Goal: Contribute content: Contribute content

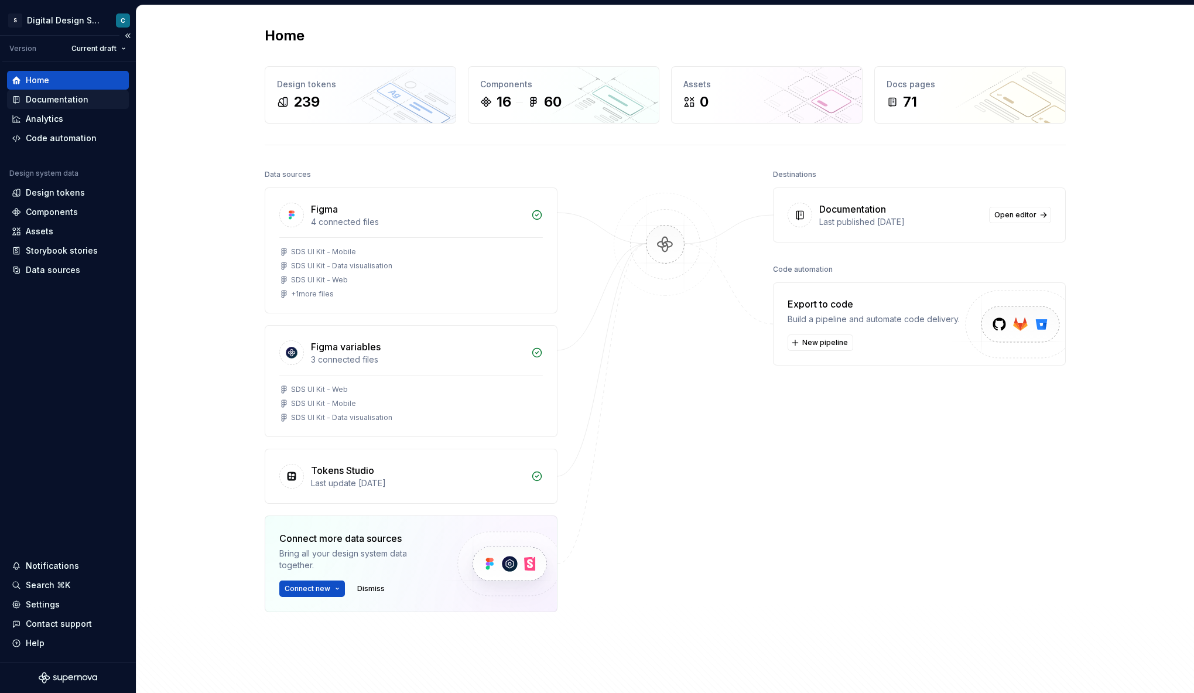
click at [50, 98] on div "Documentation" at bounding box center [57, 100] width 63 height 12
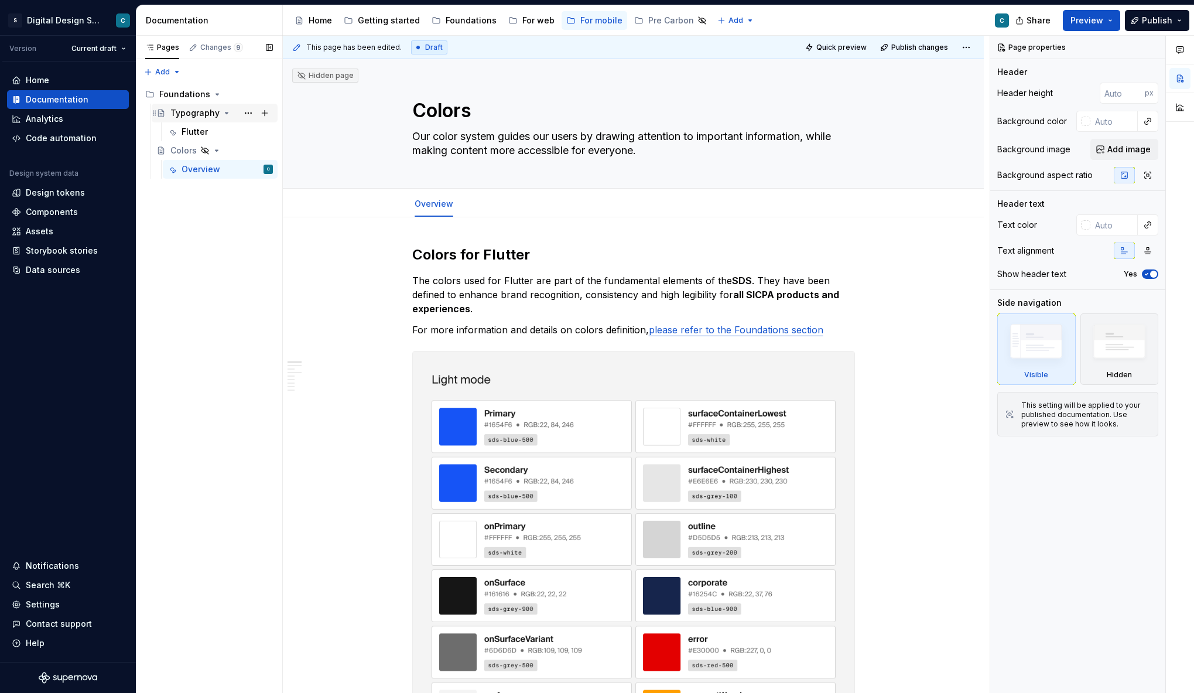
click at [201, 116] on div "Typography" at bounding box center [194, 113] width 49 height 12
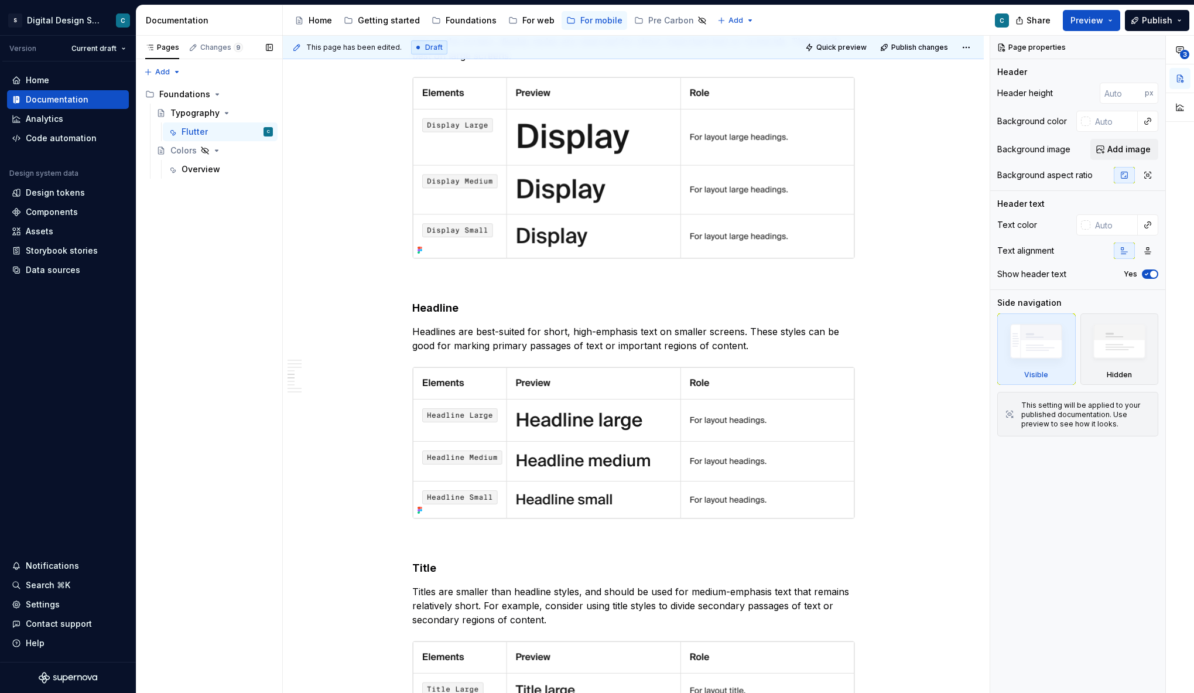
scroll to position [1127, 0]
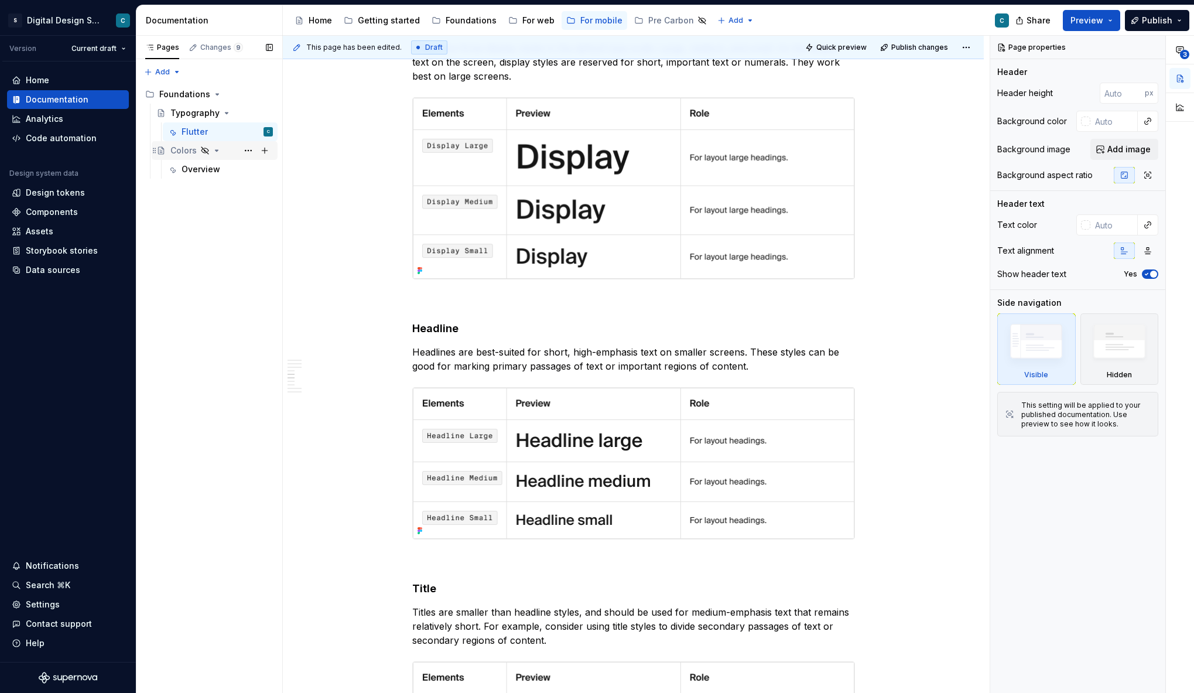
click at [188, 150] on div "Colors" at bounding box center [183, 151] width 26 height 12
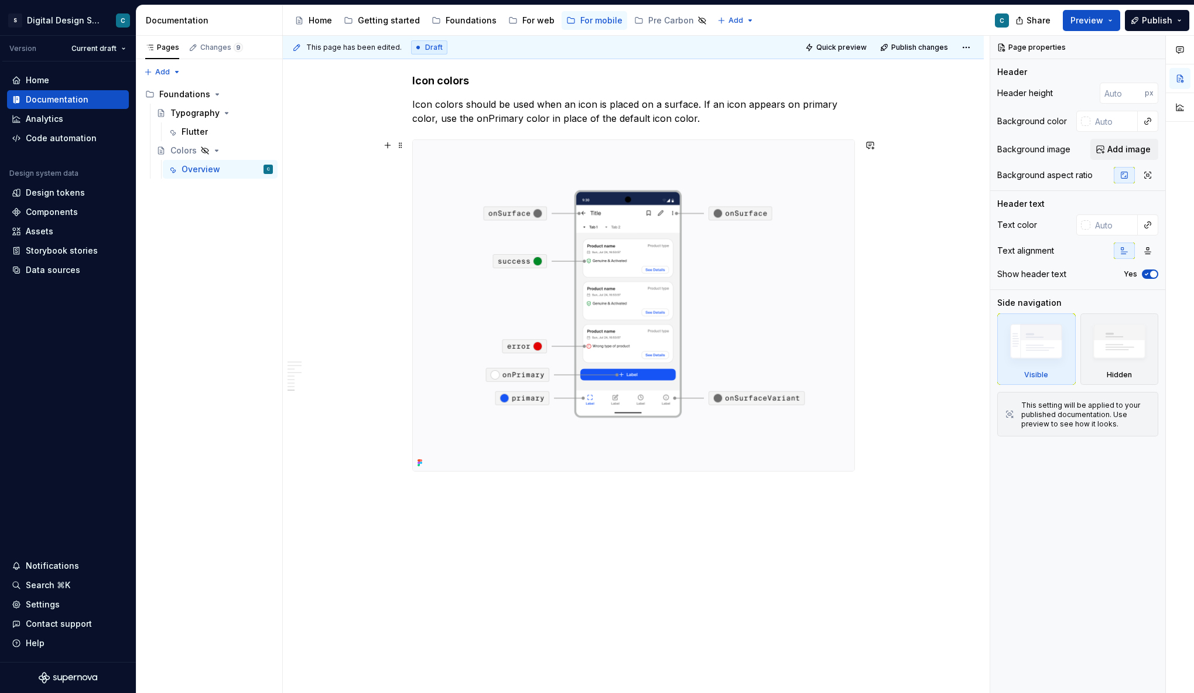
scroll to position [4060, 0]
click at [173, 74] on div "Pages Changes 9 Add Accessibility guide for tree Page tree. Navigate the tree w…" at bounding box center [209, 364] width 146 height 657
click at [347, 120] on html "S Digital Design System C Version Current draft Home Documentation Analytics Co…" at bounding box center [597, 346] width 1194 height 693
click at [172, 71] on div "Pages Changes 9 Add Accessibility guide for tree Page tree. Navigate the tree w…" at bounding box center [209, 364] width 146 height 657
click at [180, 111] on div "New group" at bounding box center [200, 112] width 76 height 12
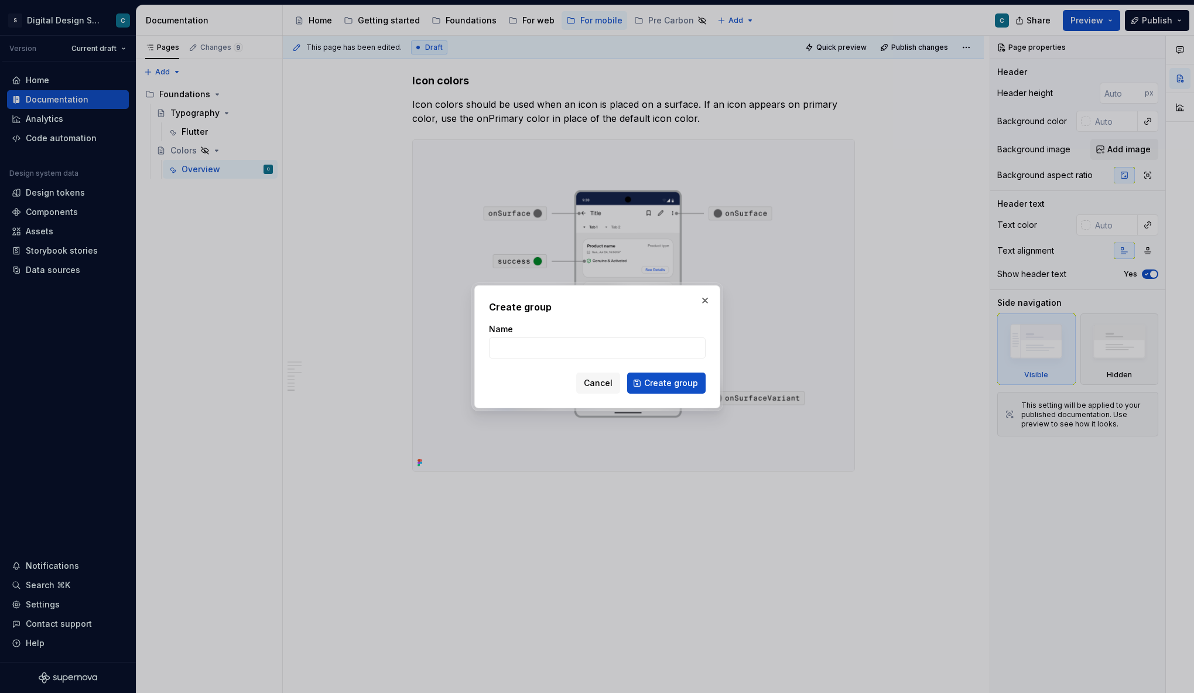
type textarea "*"
drag, startPoint x: 499, startPoint y: 347, endPoint x: 602, endPoint y: 352, distance: 103.2
click at [602, 352] on input "COMPONENTS" at bounding box center [597, 347] width 217 height 21
click at [543, 347] on input "Componenets" at bounding box center [597, 347] width 217 height 21
type input "Componenents"
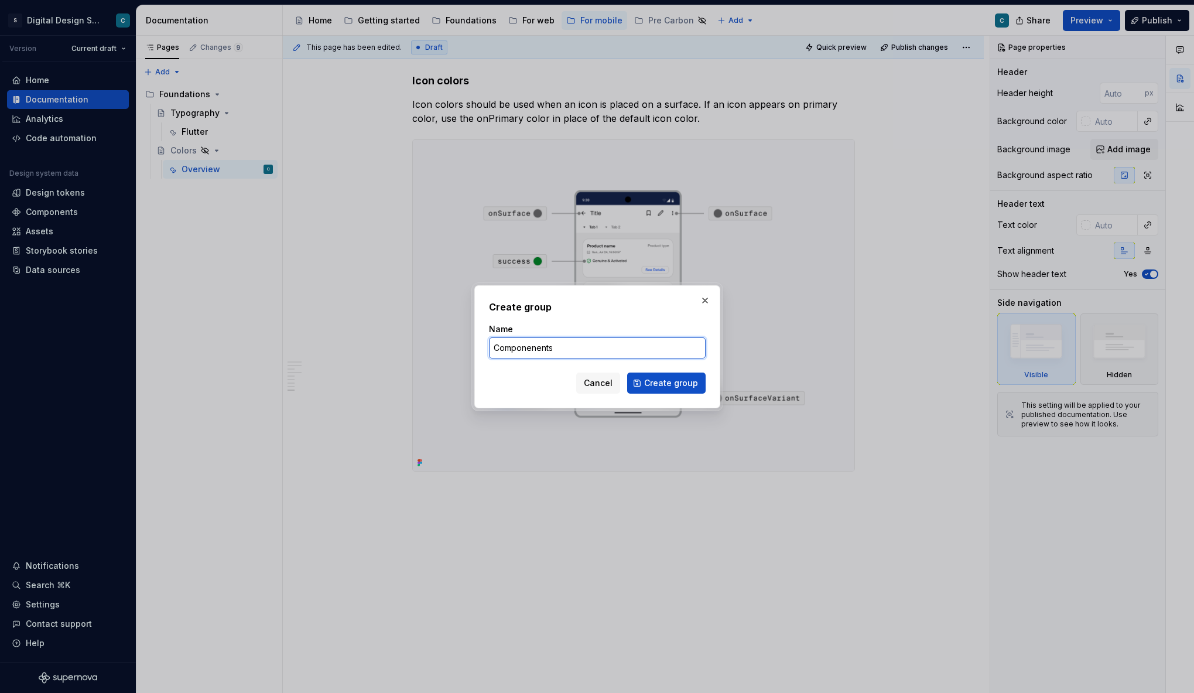
type textarea "*"
click at [531, 351] on input "Componenents" at bounding box center [597, 347] width 217 height 21
paste input "OMPONENTS"
type input "COMPONENTS"
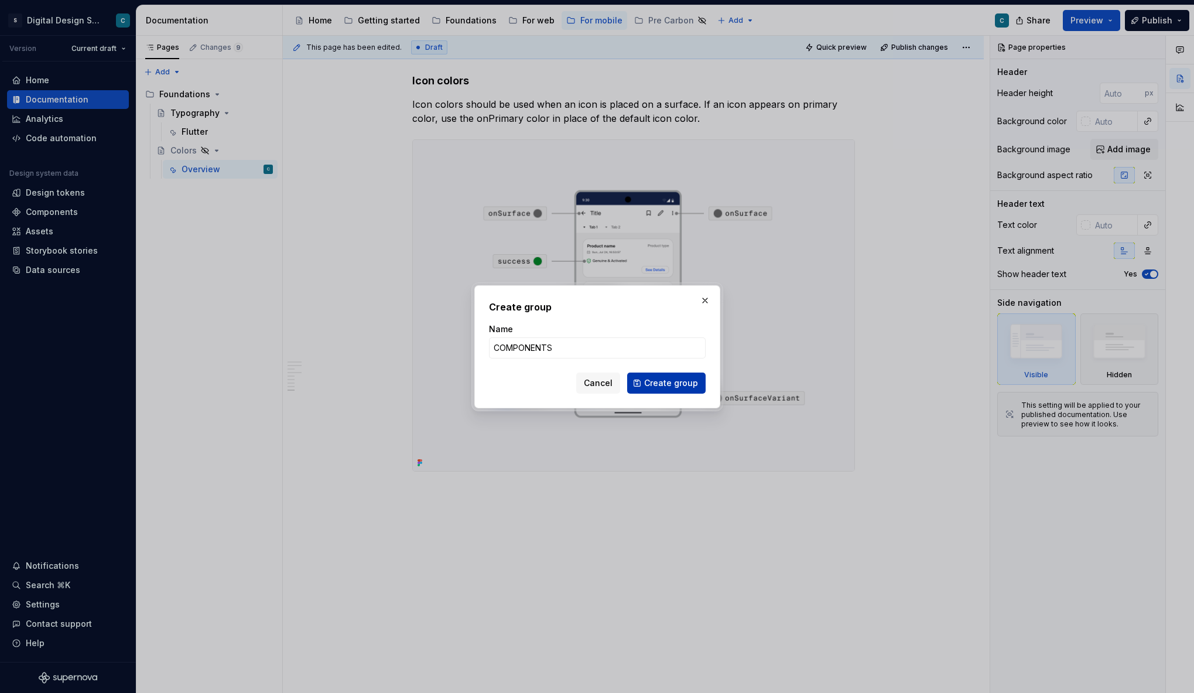
click at [654, 381] on span "Create group" at bounding box center [671, 383] width 54 height 12
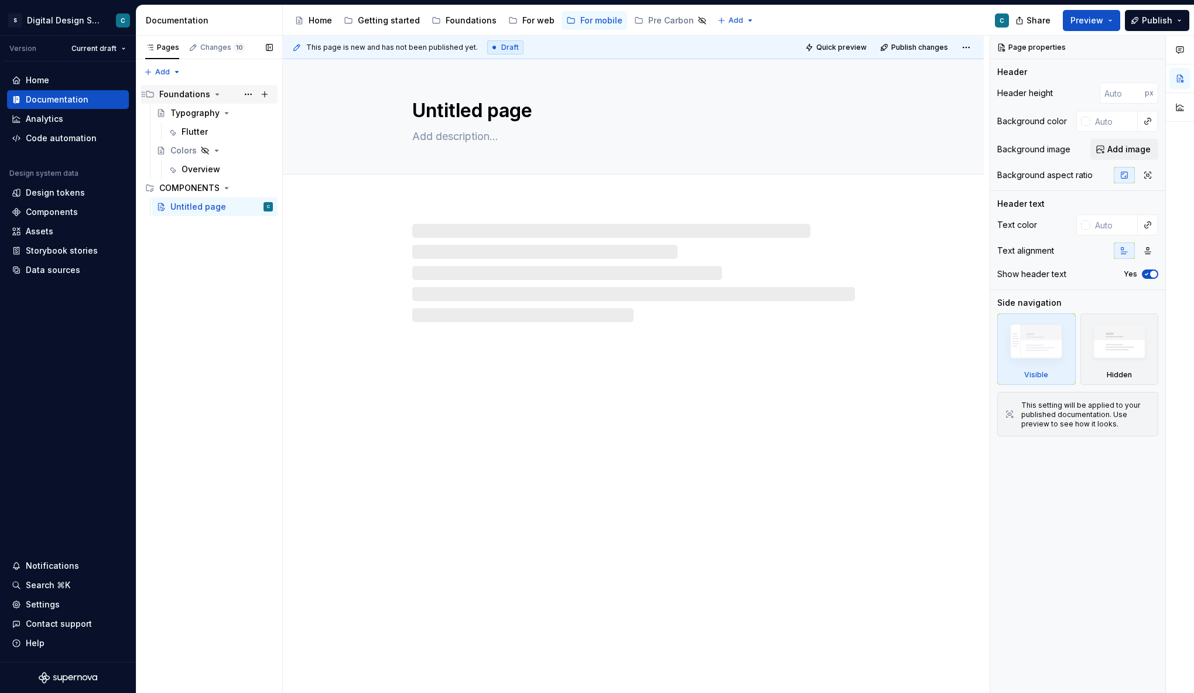
click at [183, 93] on div "Foundations" at bounding box center [184, 94] width 51 height 12
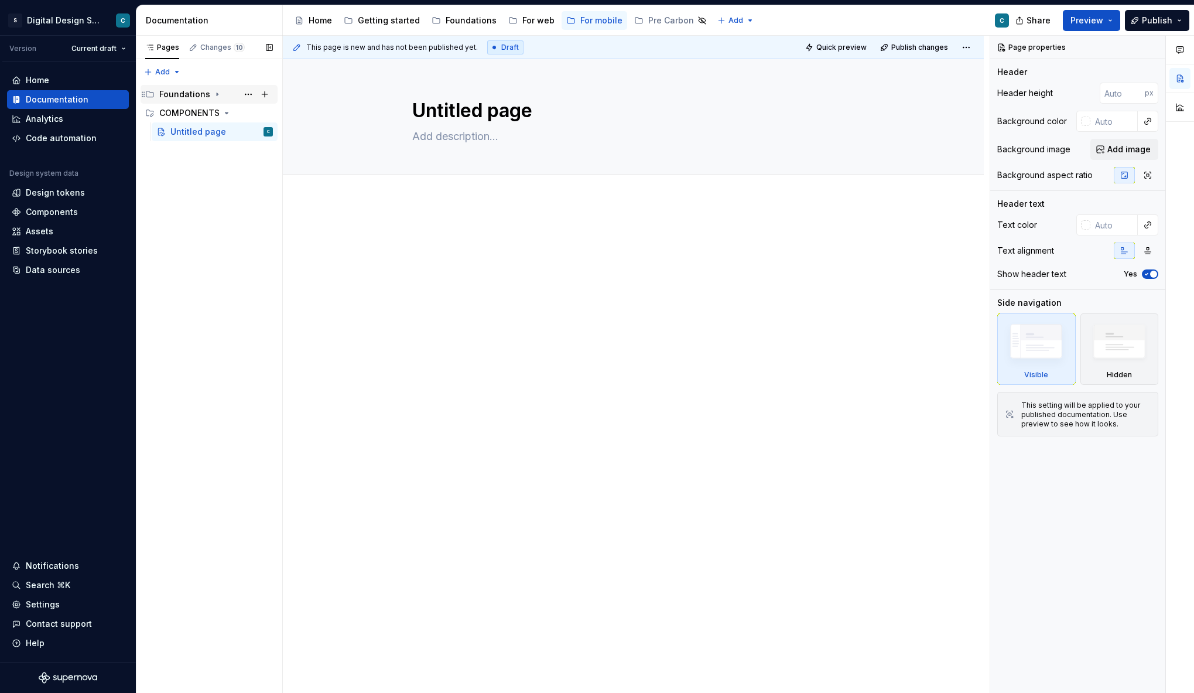
click at [183, 93] on div "Foundations" at bounding box center [184, 94] width 51 height 12
click at [241, 92] on button "Page tree" at bounding box center [248, 94] width 16 height 16
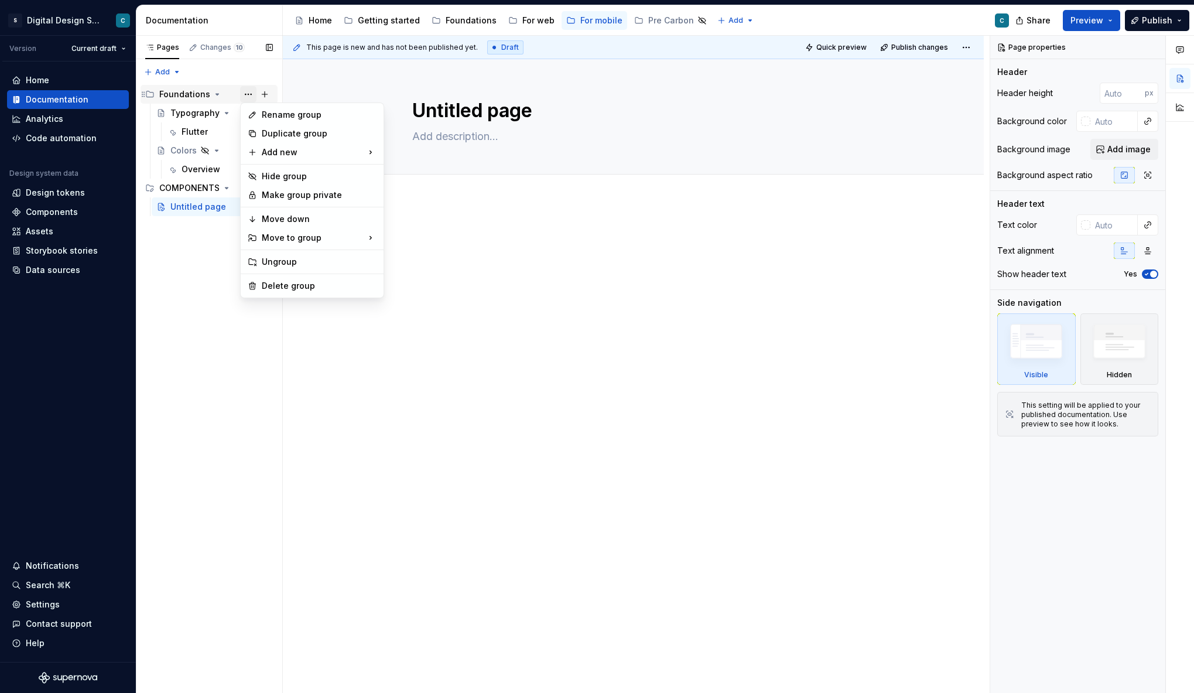
type textarea "*"
click at [282, 118] on div "Rename group" at bounding box center [319, 115] width 115 height 12
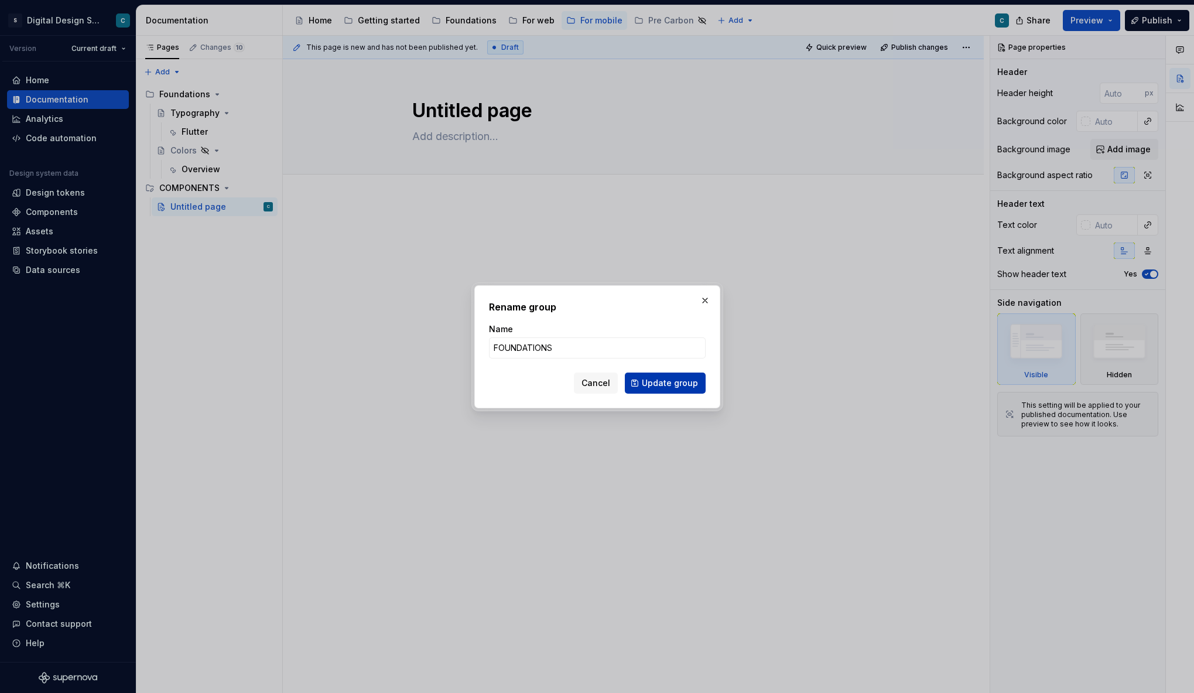
type input "FOUNDATIONS"
click at [678, 385] on span "Update group" at bounding box center [670, 383] width 56 height 12
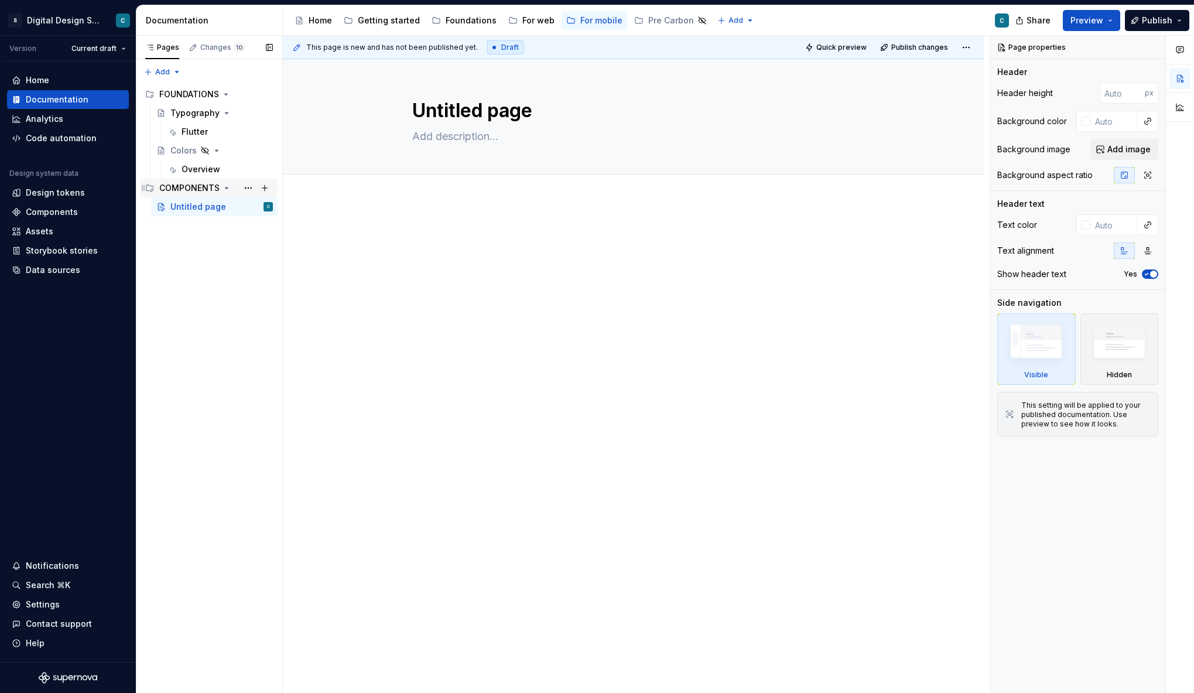
click at [191, 187] on div "COMPONENTS" at bounding box center [189, 188] width 60 height 12
click at [191, 188] on div "COMPONENTS" at bounding box center [189, 188] width 60 height 12
click at [194, 205] on div "Untitled page" at bounding box center [198, 207] width 56 height 12
click at [248, 205] on button "Page tree" at bounding box center [248, 206] width 16 height 16
type textarea "*"
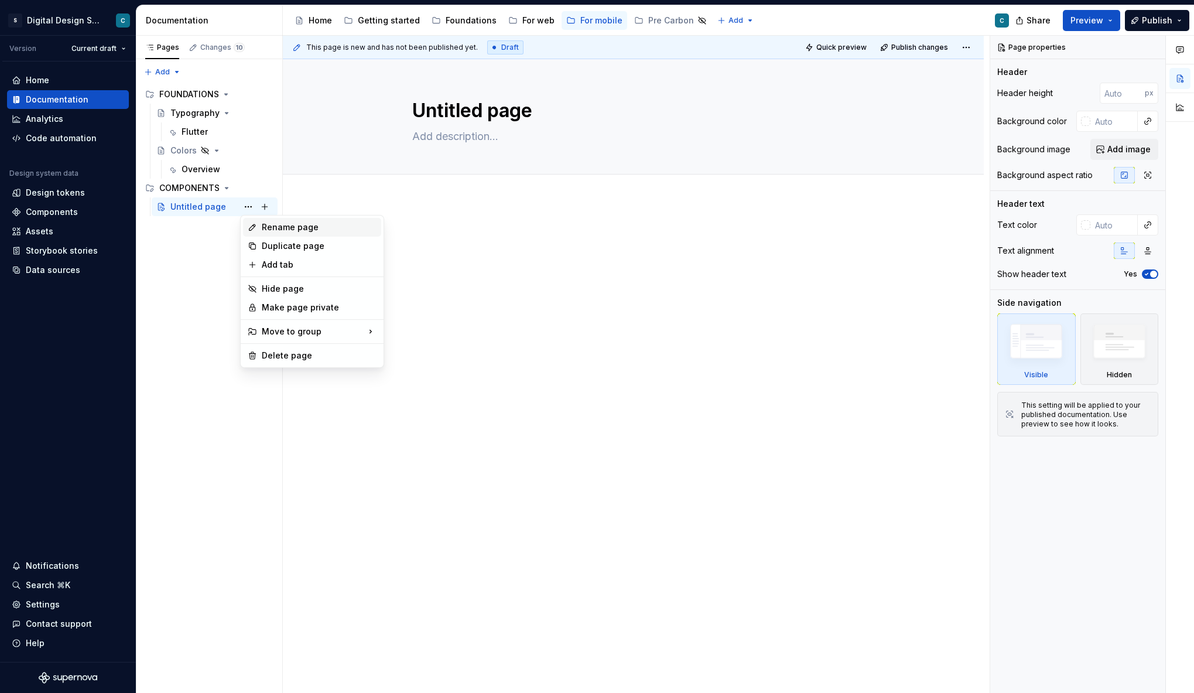
click at [279, 226] on div "Rename page" at bounding box center [319, 227] width 115 height 12
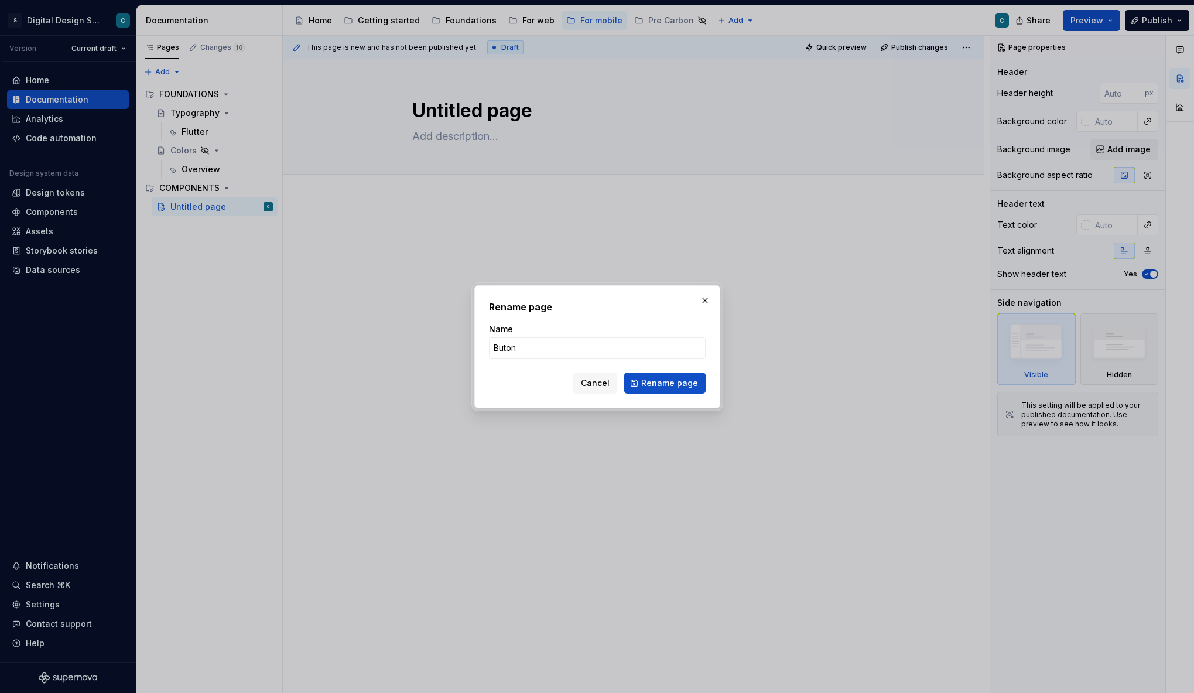
type input "Butons"
type textarea "*"
type input "Button"
click at [678, 379] on span "Rename page" at bounding box center [669, 383] width 57 height 12
type textarea "*"
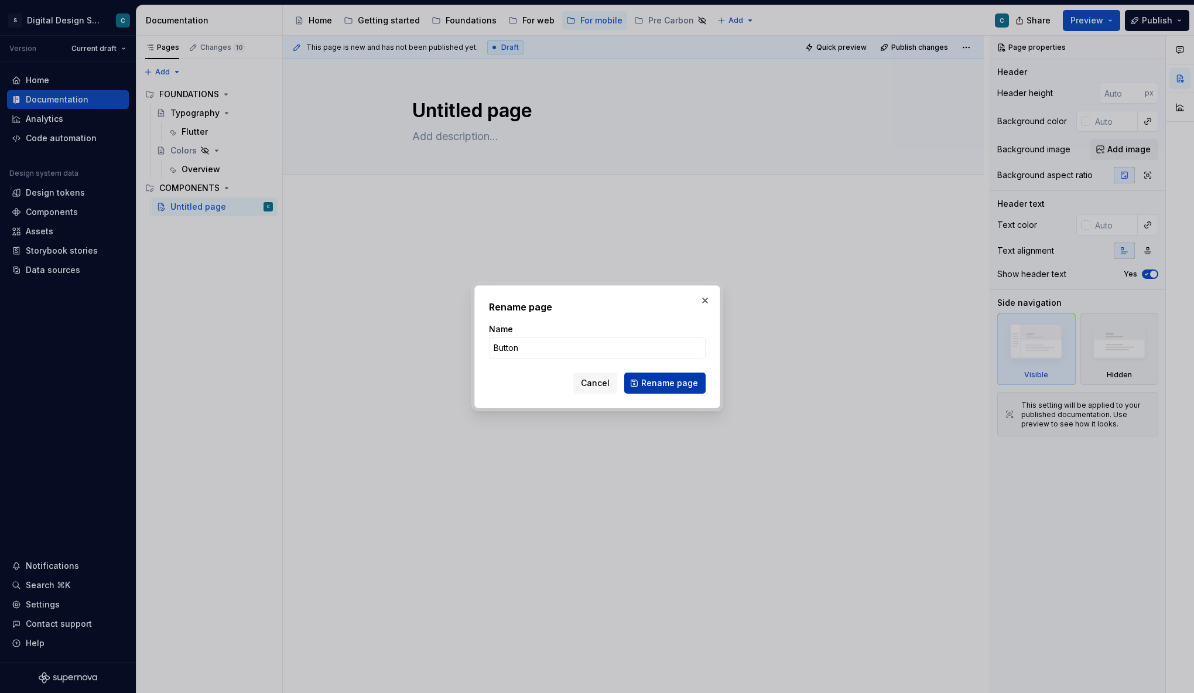
type textarea "Button"
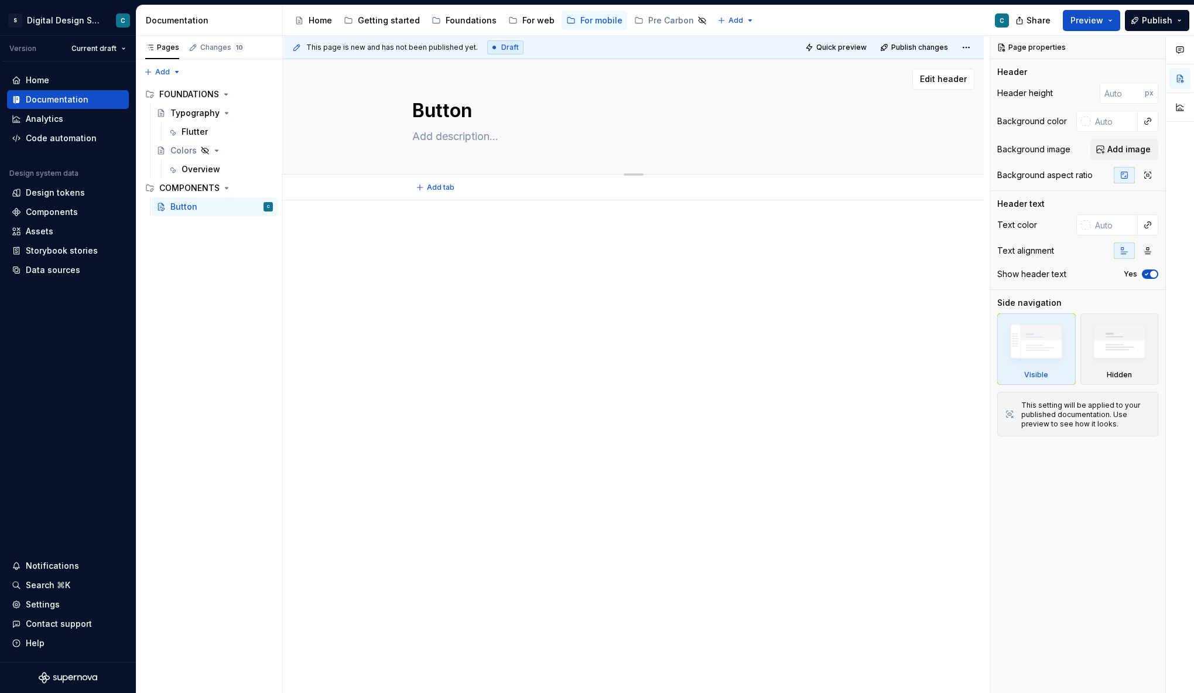
click at [457, 136] on textarea at bounding box center [631, 136] width 443 height 19
paste textarea "Buttons allow users to trigger an action or event, such as submitting a form or…"
type textarea "*"
type textarea "Buttons allow users to trigger an action or event, such as submitting a form or…"
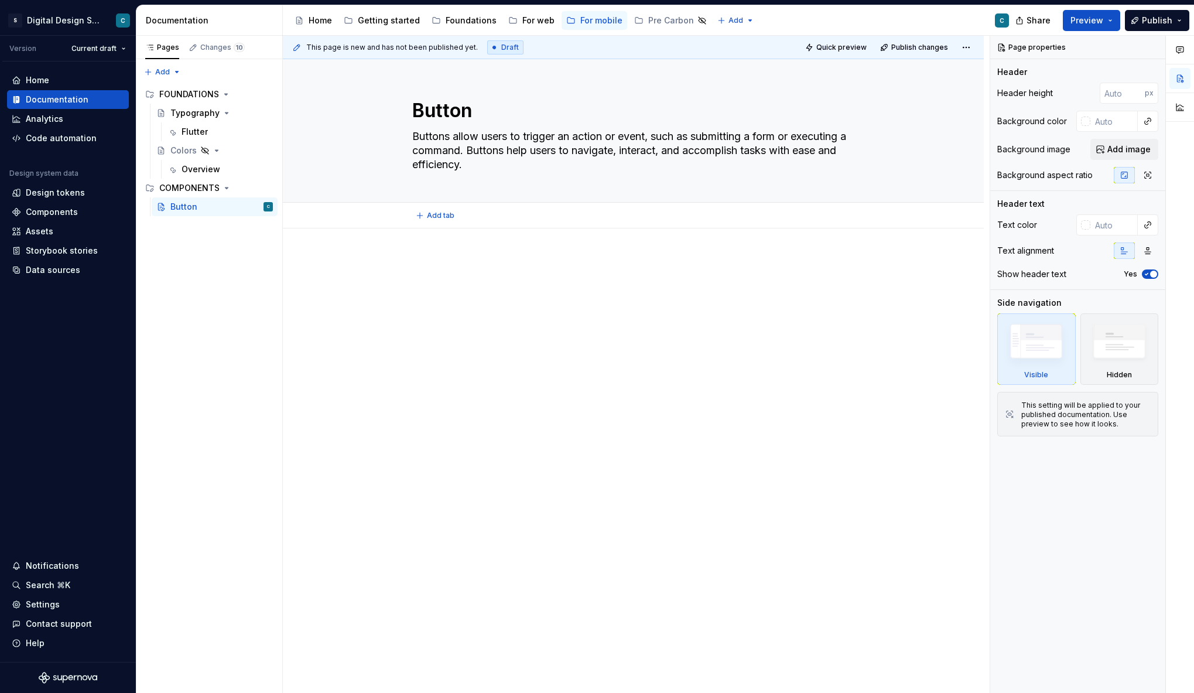
type textarea "*"
type textarea "Buttons allow users to trigger an action or event, such as submitting a form or…"
click at [517, 406] on div at bounding box center [633, 375] width 701 height 294
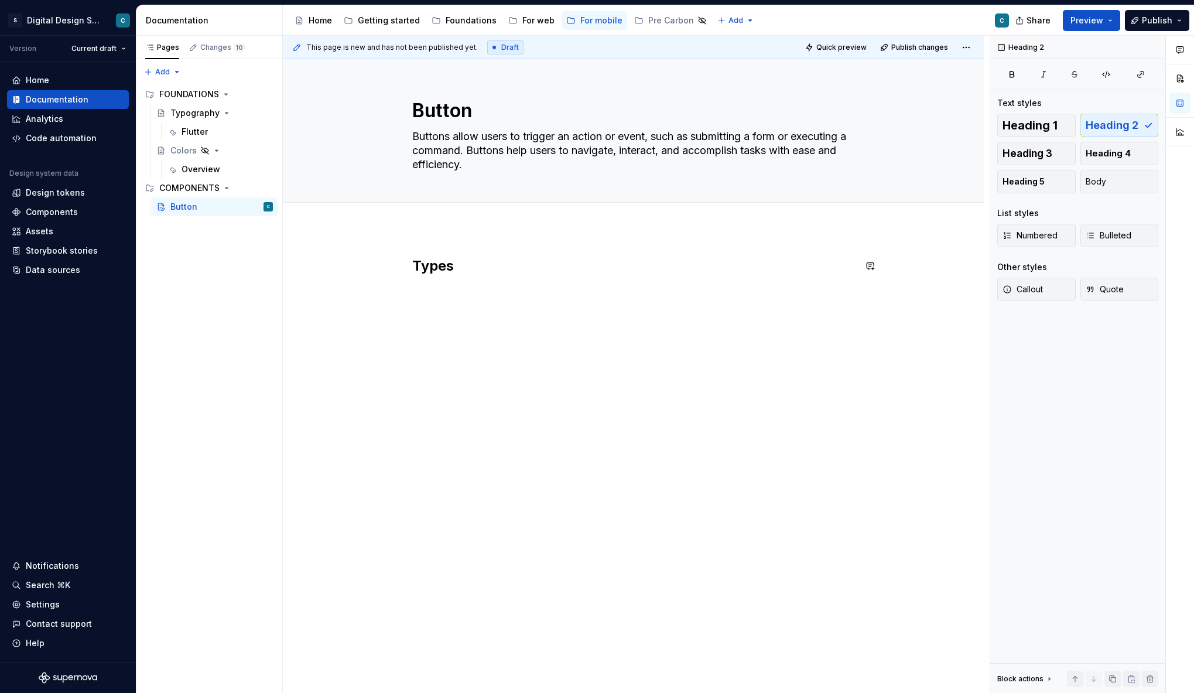
click at [427, 299] on div "Types" at bounding box center [633, 278] width 443 height 44
click at [389, 268] on button "button" at bounding box center [387, 266] width 16 height 16
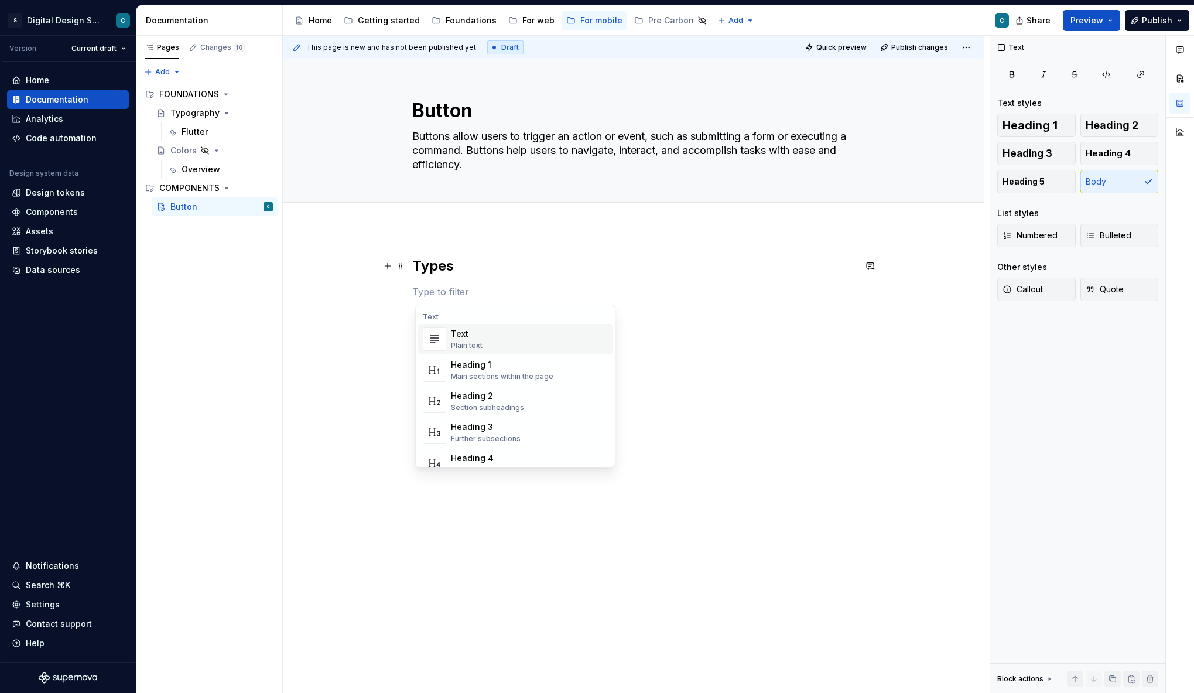
click at [465, 338] on div "Text" at bounding box center [467, 334] width 32 height 12
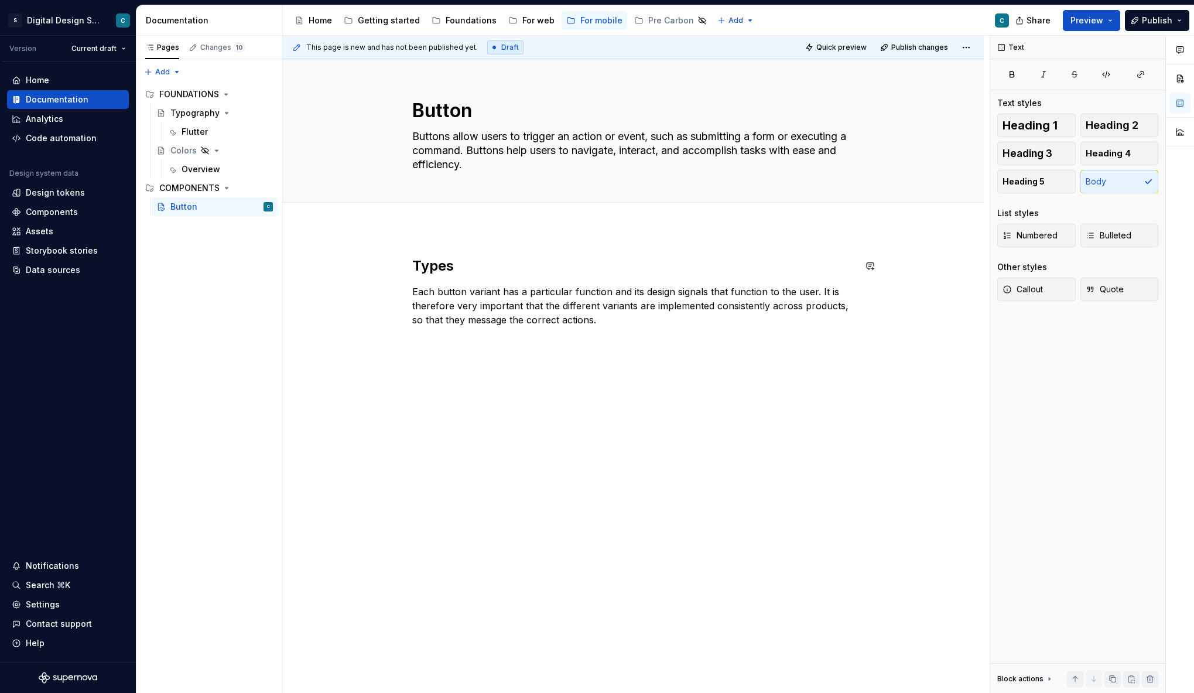
click at [526, 408] on div "Types Each button variant has a particular function and its design signals that…" at bounding box center [633, 388] width 701 height 320
click at [389, 294] on button "button" at bounding box center [387, 291] width 16 height 16
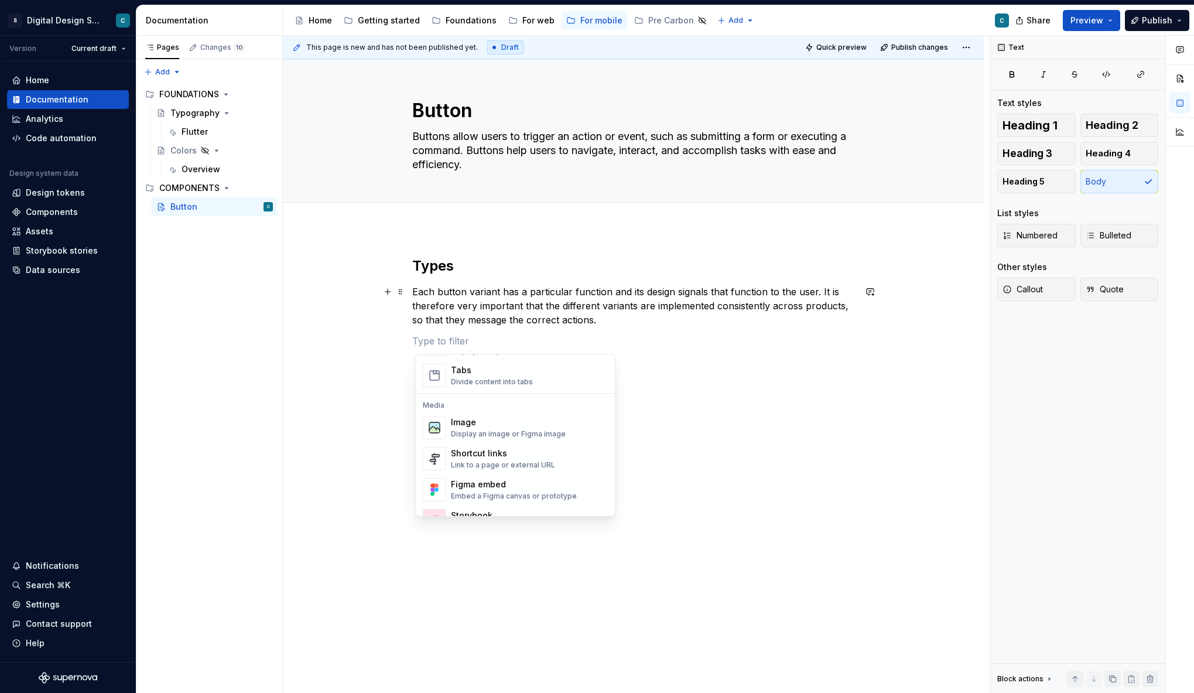
scroll to position [460, 0]
click at [483, 419] on div "Image" at bounding box center [508, 420] width 115 height 12
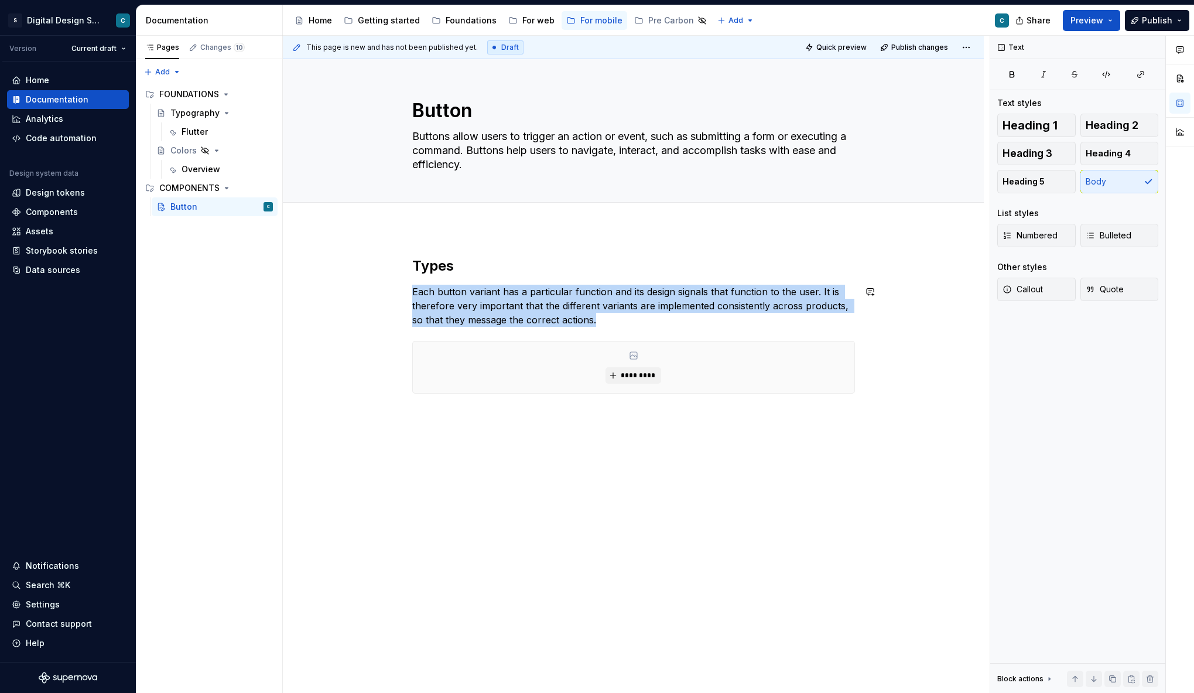
click at [596, 475] on div "This page is new and has not been published yet. Draft Quick preview Publish ch…" at bounding box center [636, 364] width 707 height 657
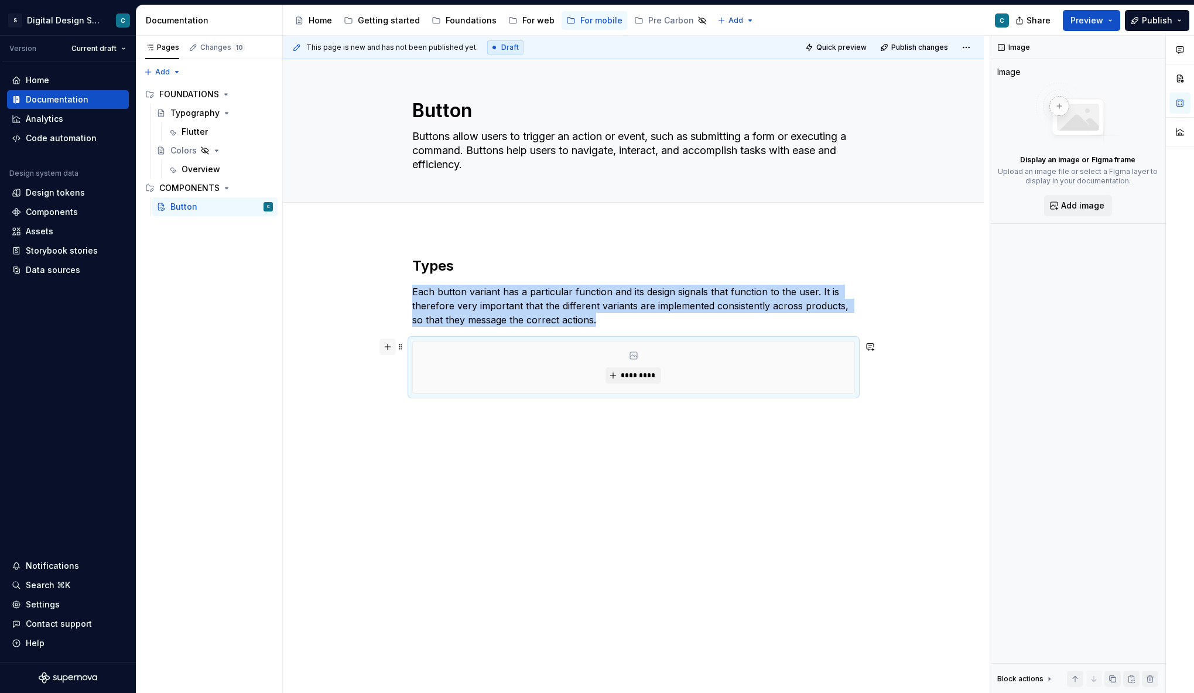
click at [389, 349] on button "button" at bounding box center [387, 346] width 16 height 16
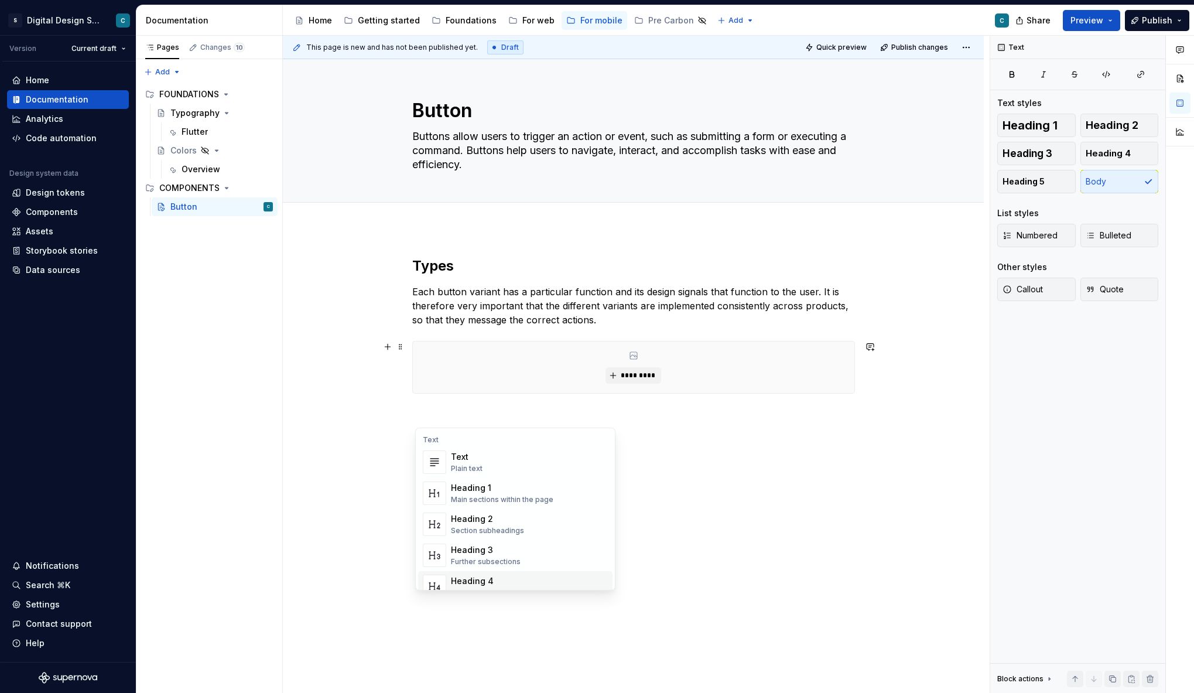
click at [492, 578] on div "Heading 4" at bounding box center [489, 581] width 76 height 12
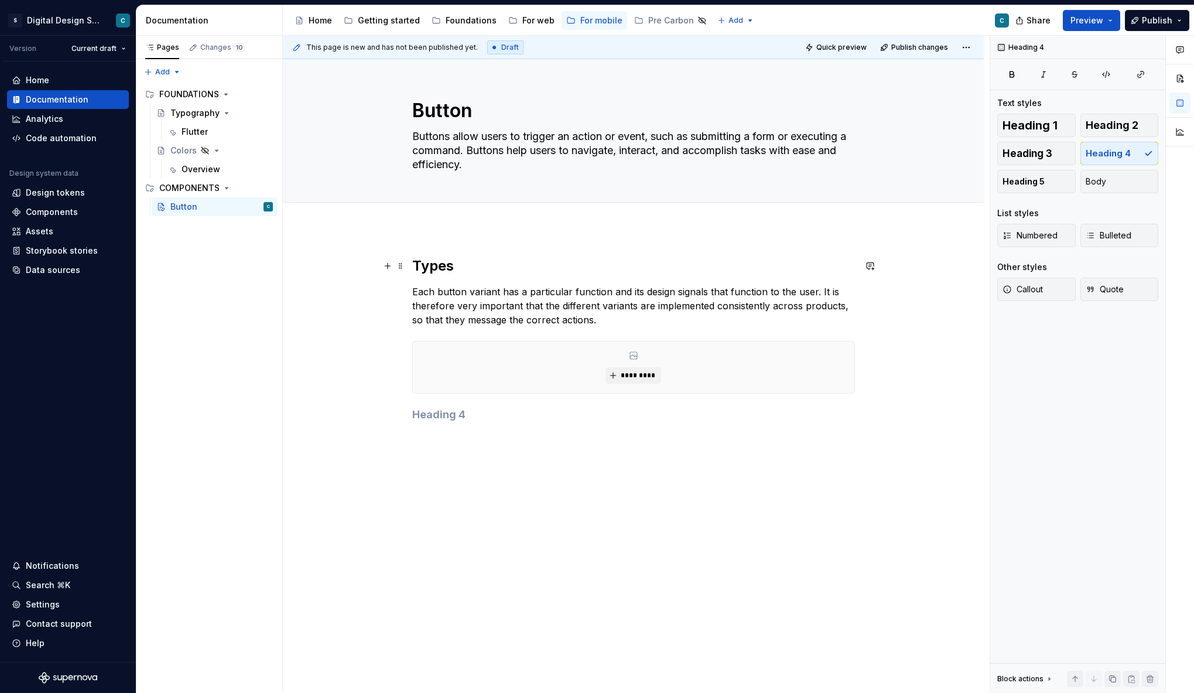
click at [438, 263] on h2 "Types" at bounding box center [633, 265] width 443 height 19
click at [443, 418] on h4 at bounding box center [633, 414] width 443 height 14
click at [1103, 124] on span "Heading 2" at bounding box center [1111, 125] width 53 height 12
click at [457, 451] on h2 at bounding box center [633, 452] width 443 height 19
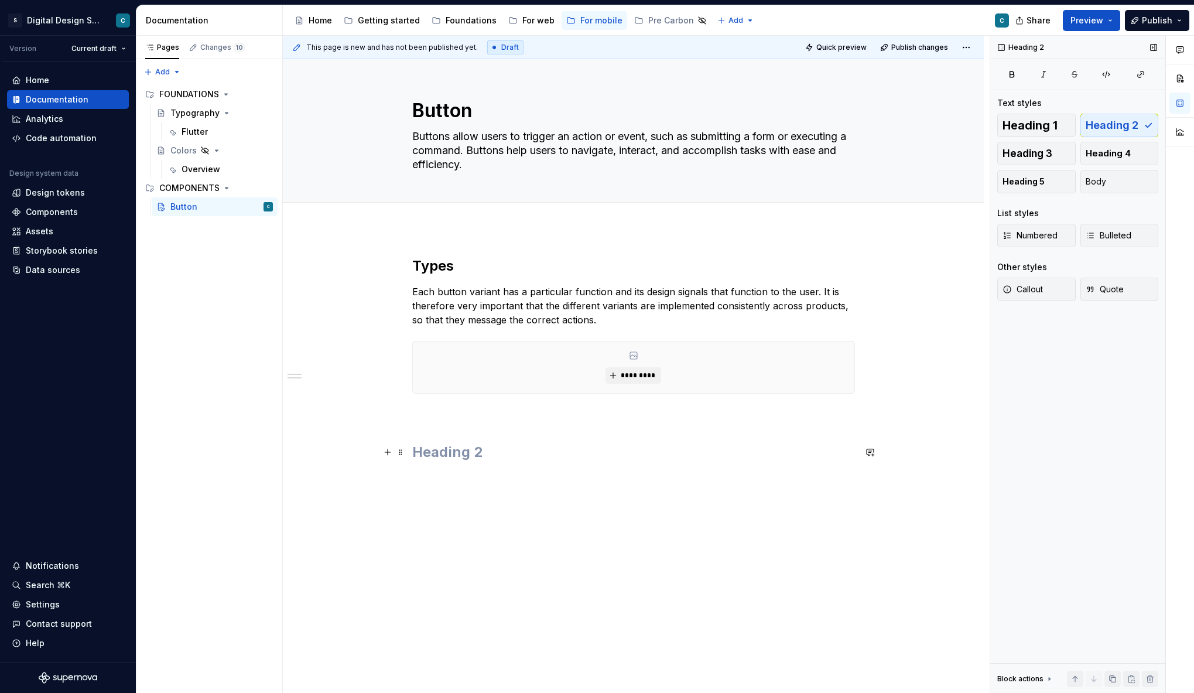
click at [457, 451] on h2 at bounding box center [633, 452] width 443 height 19
click at [471, 454] on h2 at bounding box center [633, 452] width 443 height 19
drag, startPoint x: 471, startPoint y: 454, endPoint x: 479, endPoint y: 458, distance: 8.9
click at [471, 453] on h2 at bounding box center [633, 452] width 443 height 19
click at [384, 453] on button "button" at bounding box center [387, 452] width 16 height 16
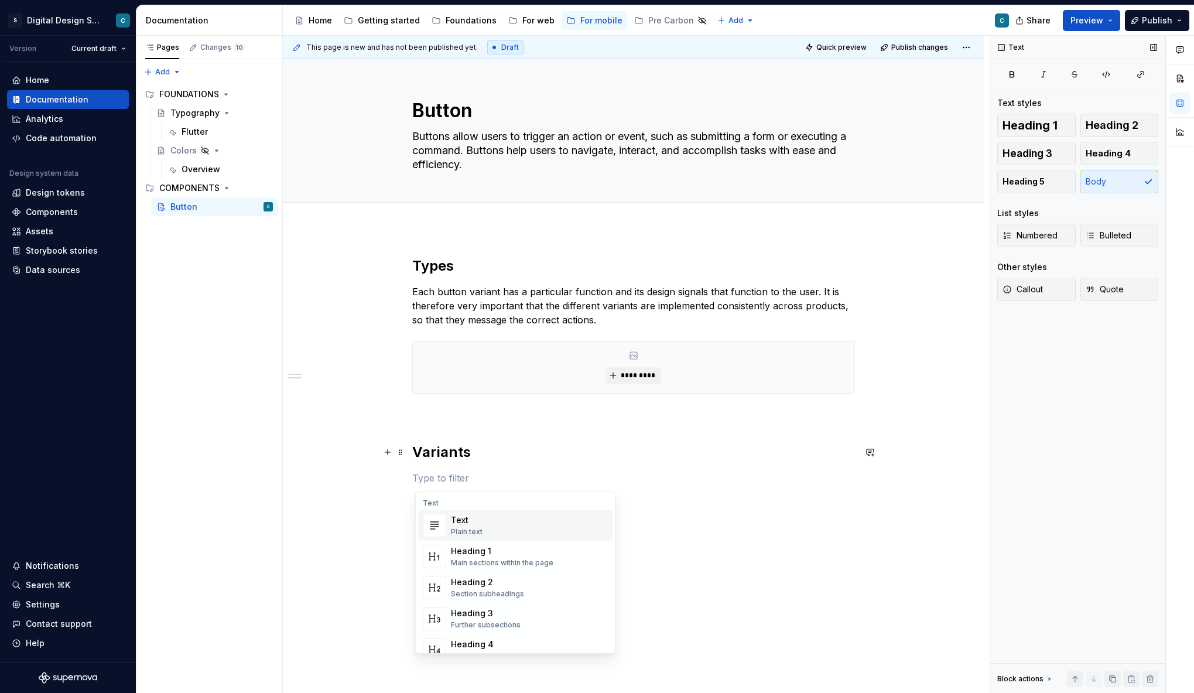
click at [470, 523] on div "Text" at bounding box center [467, 520] width 32 height 12
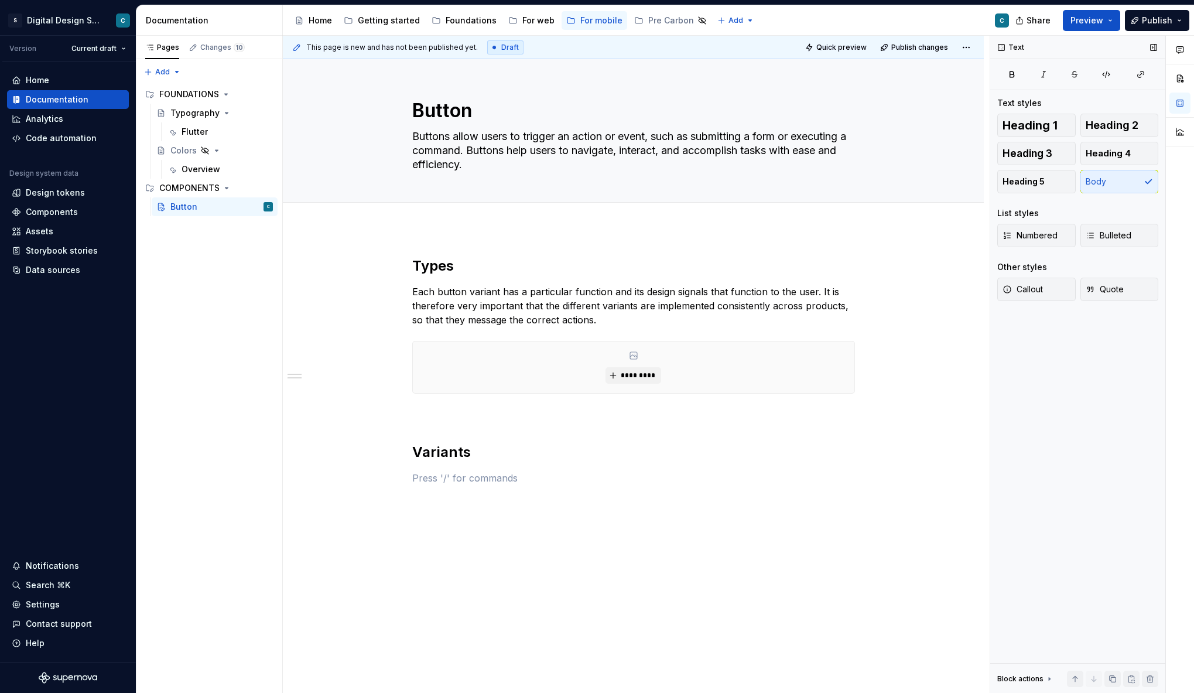
type textarea "*"
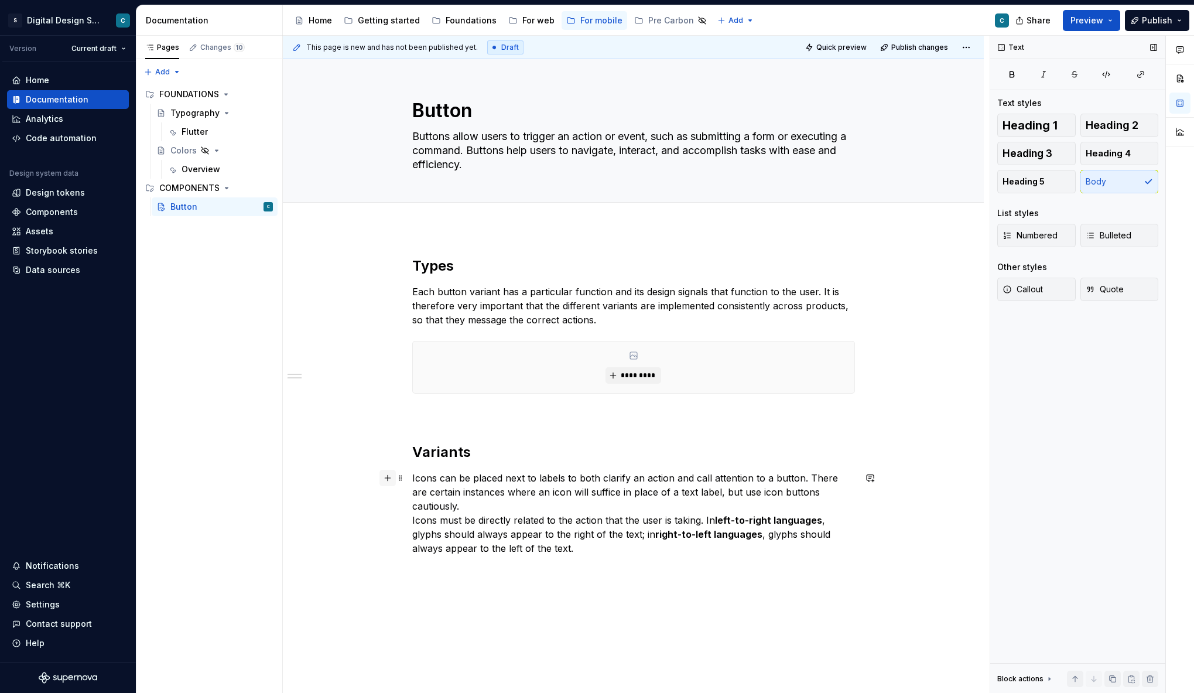
click at [388, 477] on button "button" at bounding box center [387, 477] width 16 height 16
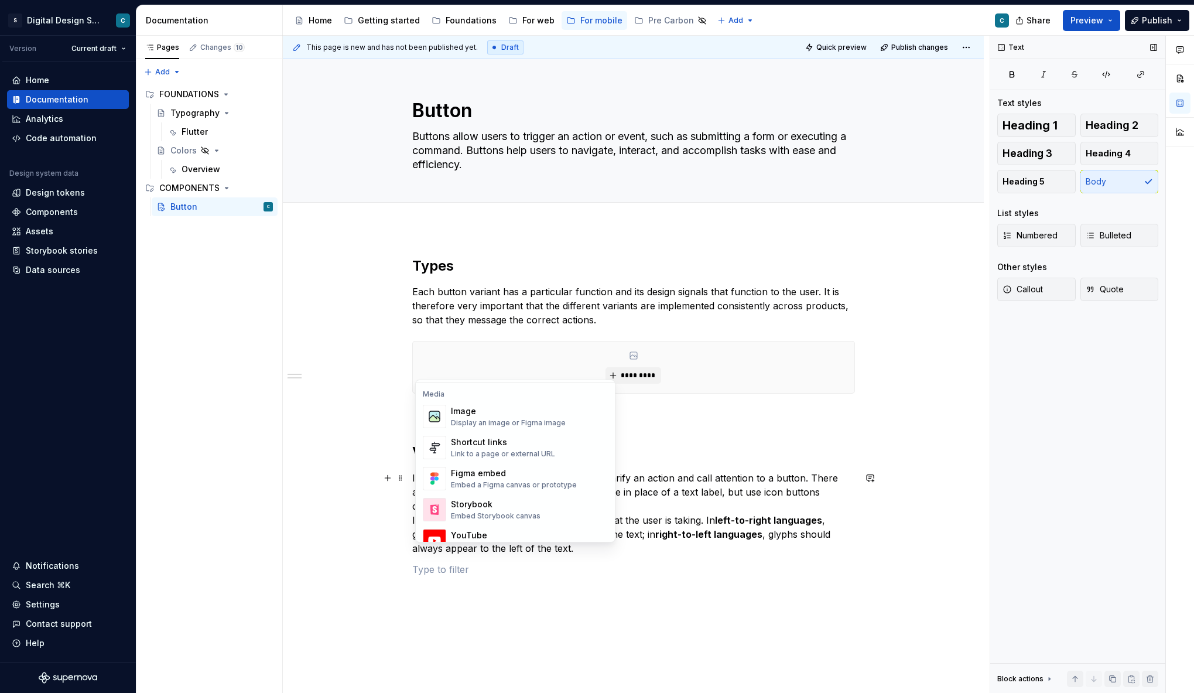
scroll to position [496, 0]
click at [483, 420] on div "Display an image or Figma image" at bounding box center [508, 421] width 115 height 9
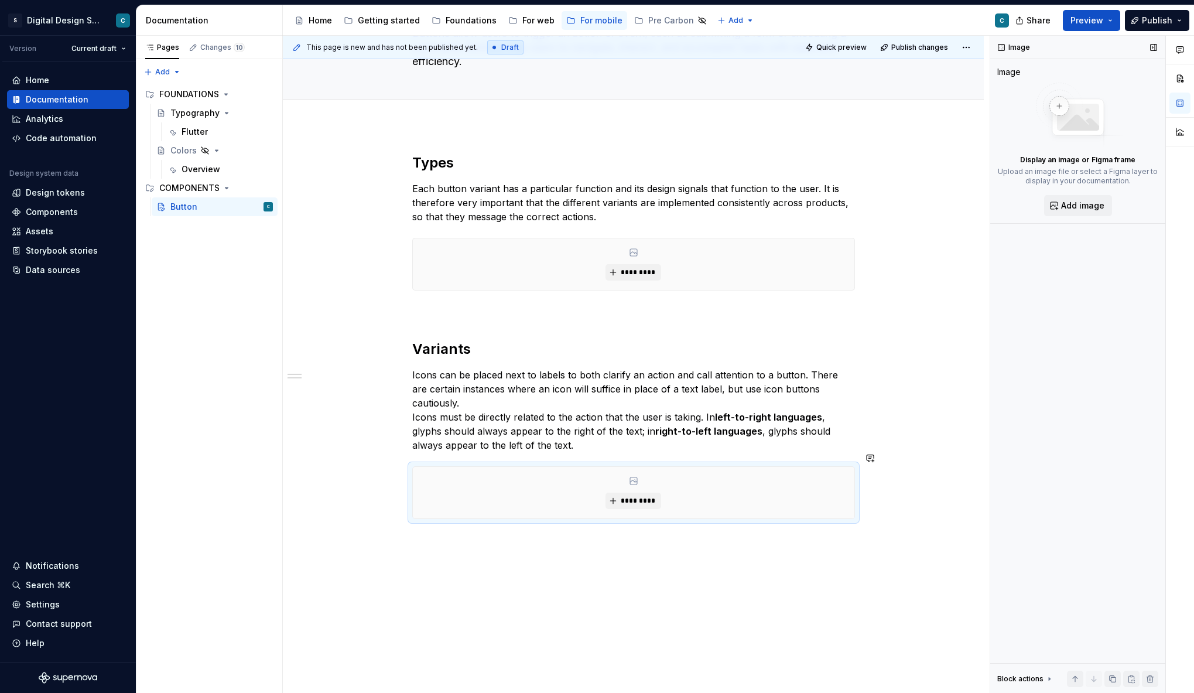
scroll to position [105, 0]
click at [455, 345] on h2 "Variants" at bounding box center [633, 347] width 443 height 19
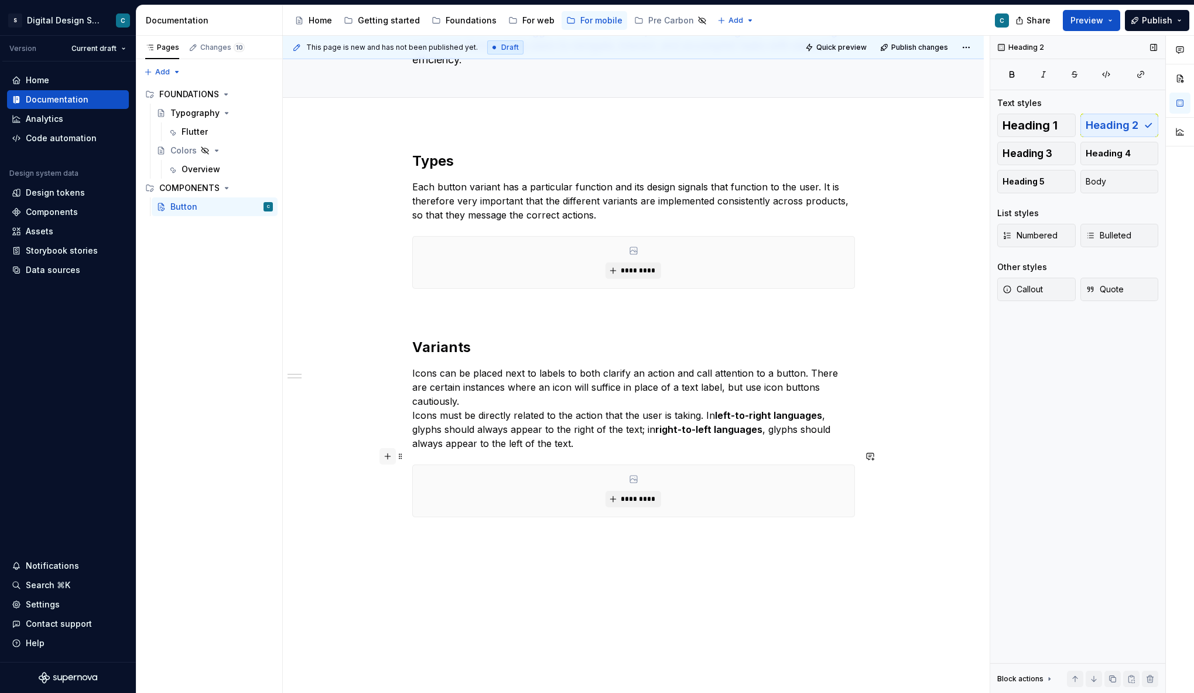
click at [395, 455] on button "button" at bounding box center [387, 456] width 16 height 16
click at [346, 512] on div "Types Each button variant has a particular function and its design signals that…" at bounding box center [633, 445] width 701 height 643
click at [503, 467] on div "*********" at bounding box center [633, 491] width 441 height 52
click at [389, 543] on button "button" at bounding box center [387, 545] width 16 height 16
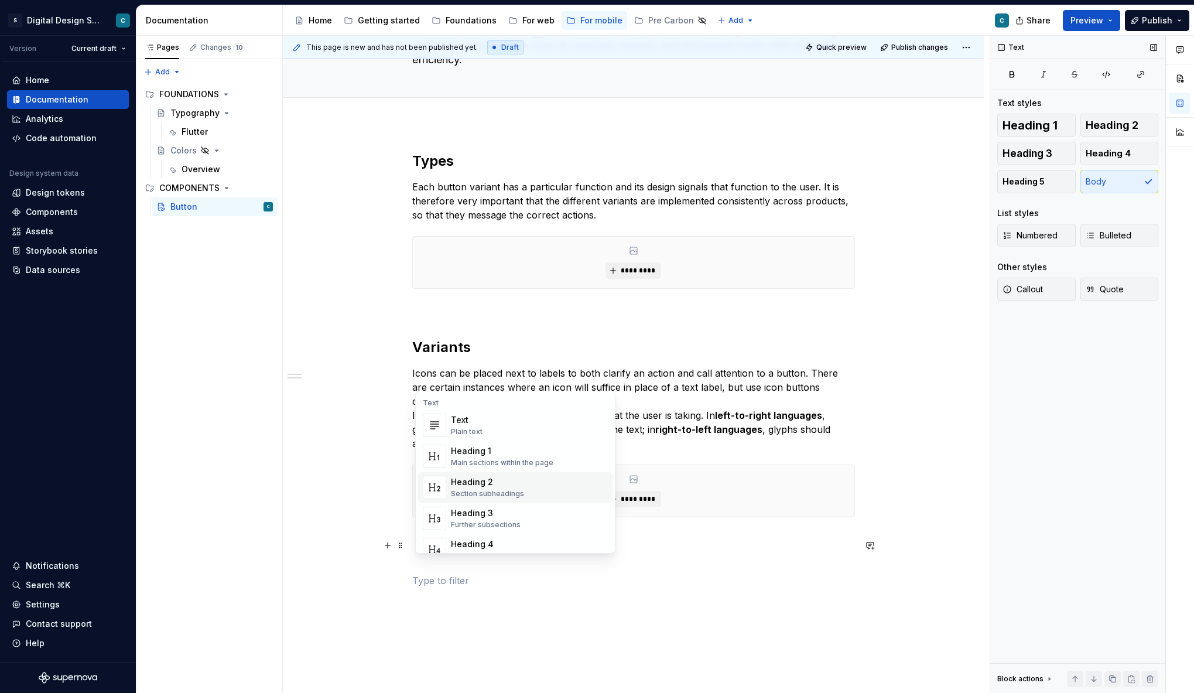
click at [468, 492] on div "Section subheadings" at bounding box center [487, 493] width 73 height 9
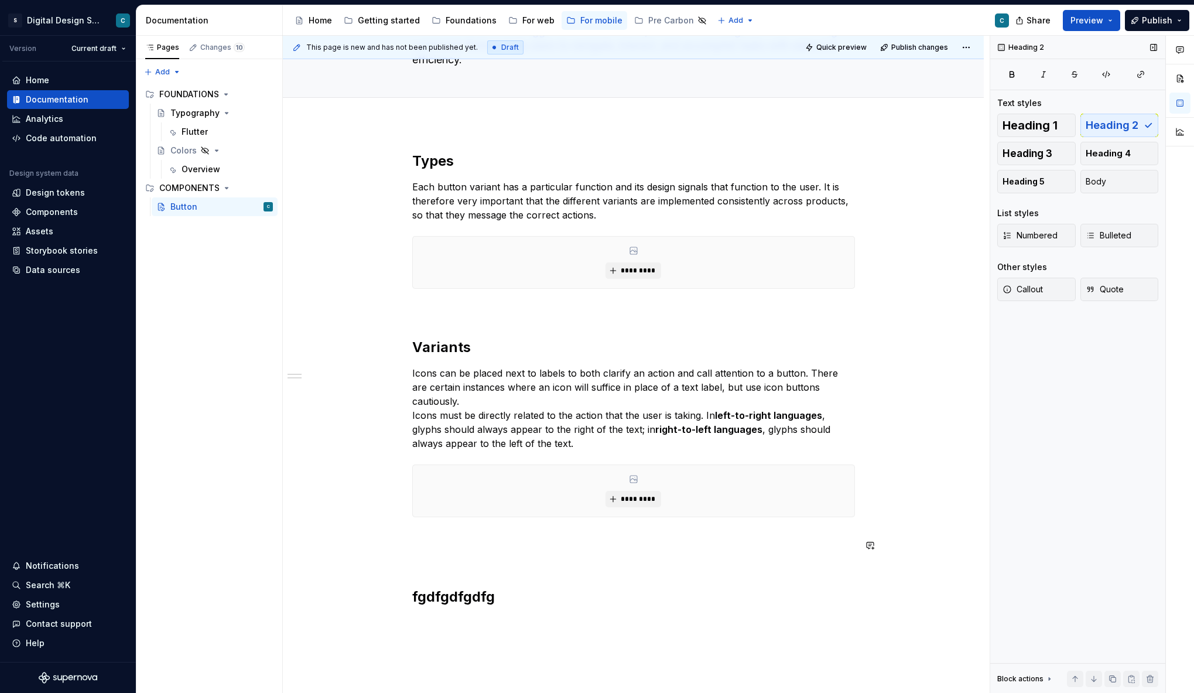
click at [439, 557] on div "Types Each button variant has a particular function and its design signals that…" at bounding box center [633, 391] width 443 height 478
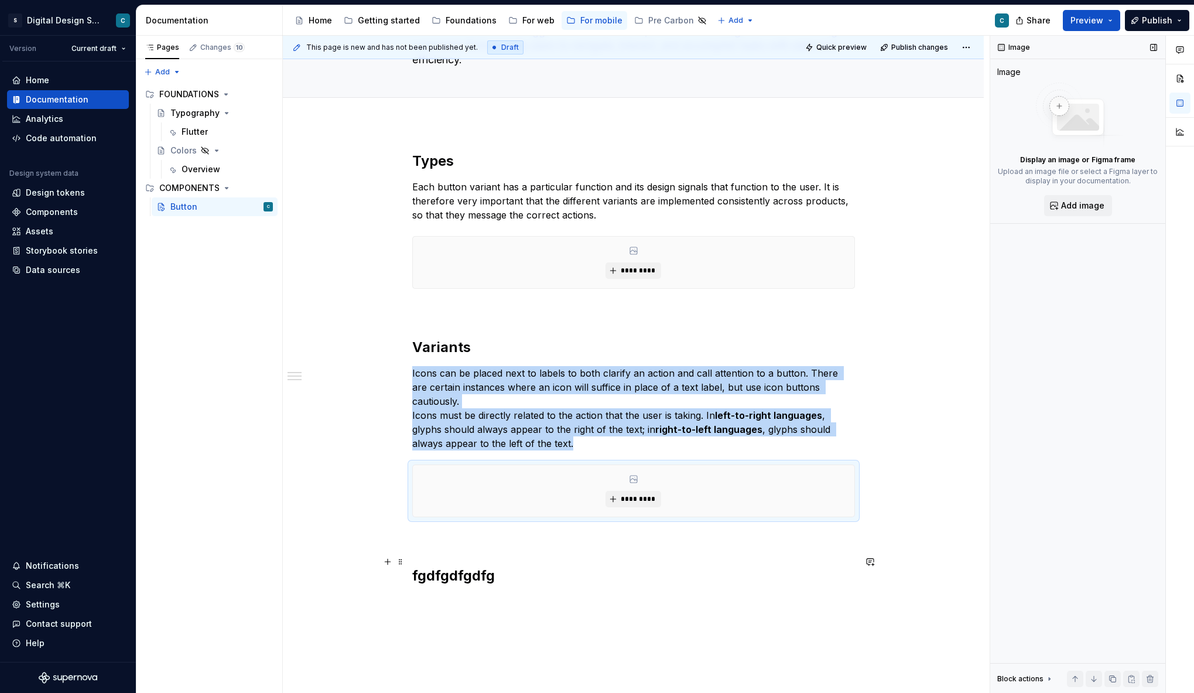
click at [454, 566] on h2 "fgdfgdfgdfg" at bounding box center [633, 575] width 443 height 19
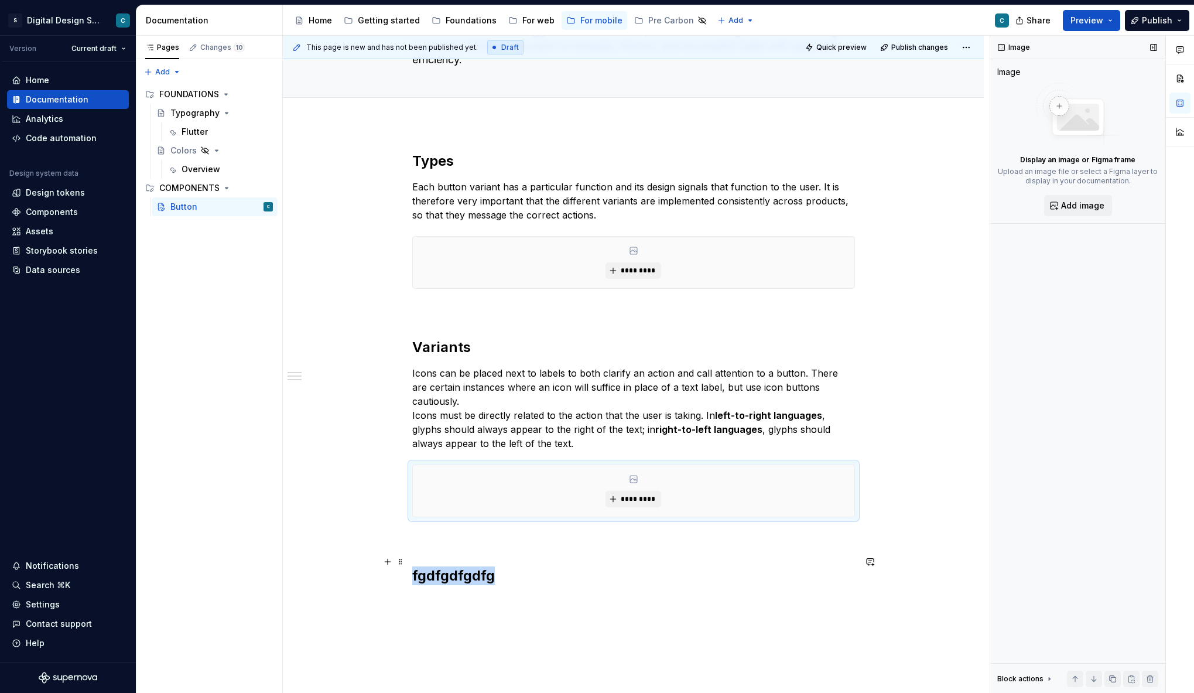
click at [454, 566] on h2 "fgdfgdfgdfg" at bounding box center [633, 575] width 443 height 19
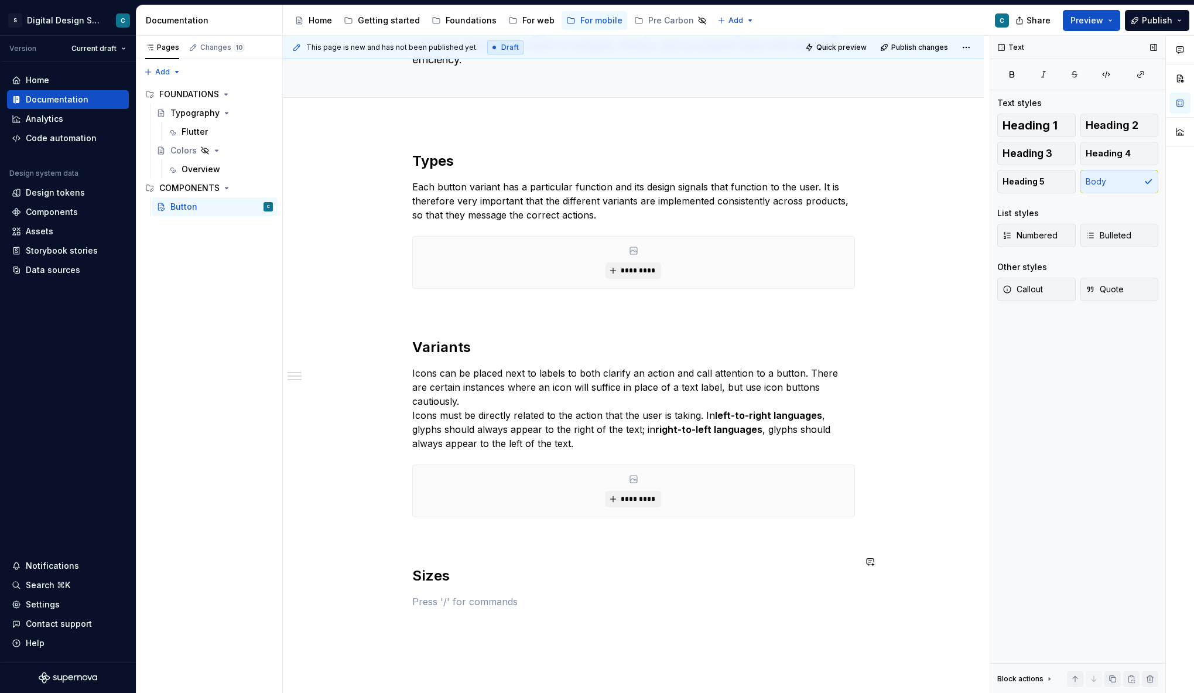
click at [440, 531] on div "Types Each button variant has a particular function and its design signals that…" at bounding box center [633, 380] width 443 height 457
click at [402, 517] on span at bounding box center [400, 524] width 9 height 16
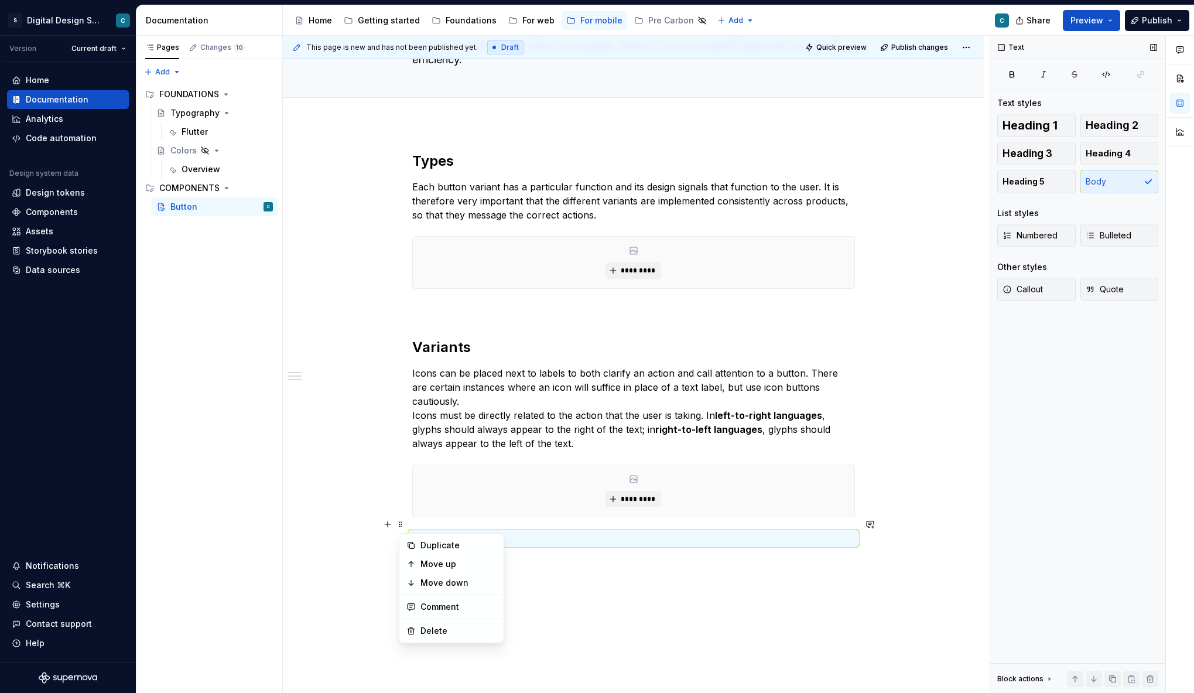
click at [637, 617] on div "Types Each button variant has a particular function and its design signals that…" at bounding box center [633, 477] width 701 height 707
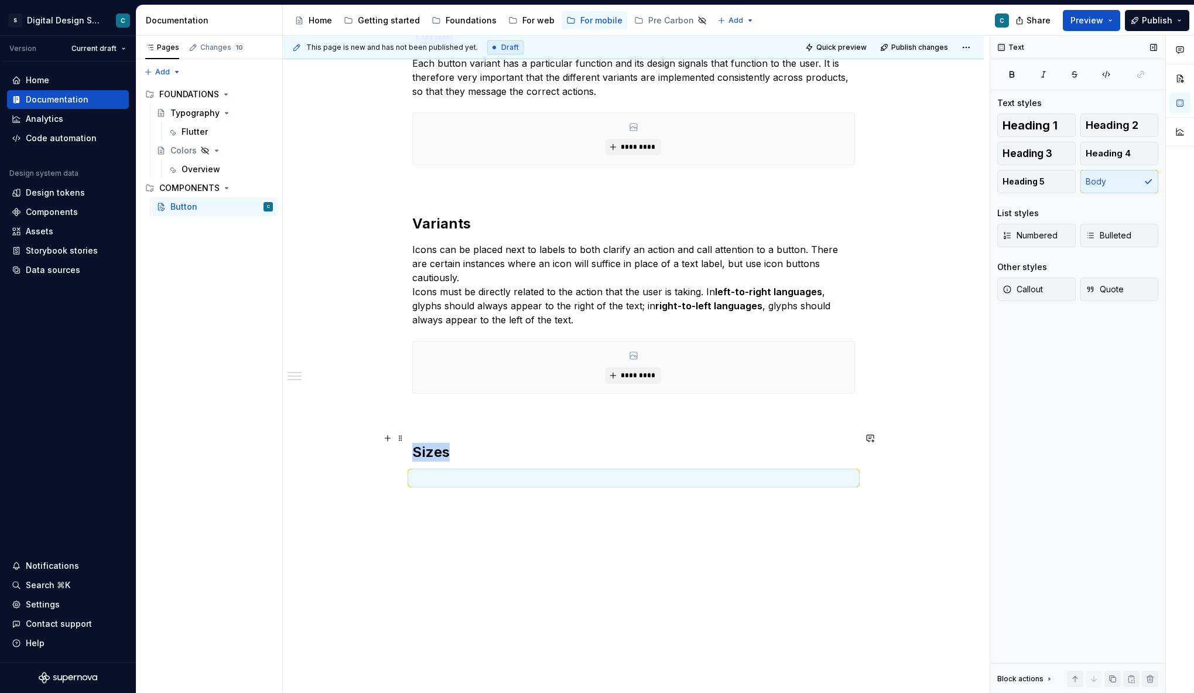
scroll to position [228, 0]
click at [431, 471] on p at bounding box center [633, 478] width 443 height 14
click at [391, 464] on button "button" at bounding box center [387, 464] width 16 height 16
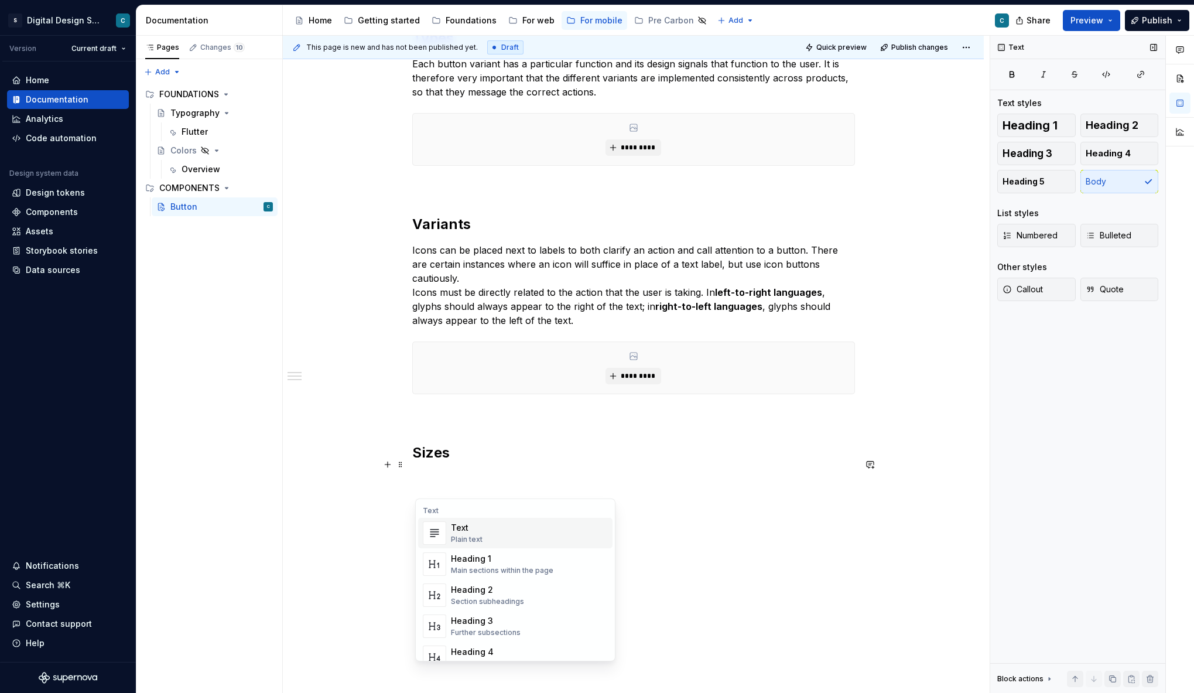
click at [485, 538] on div "Text Plain text" at bounding box center [529, 532] width 157 height 23
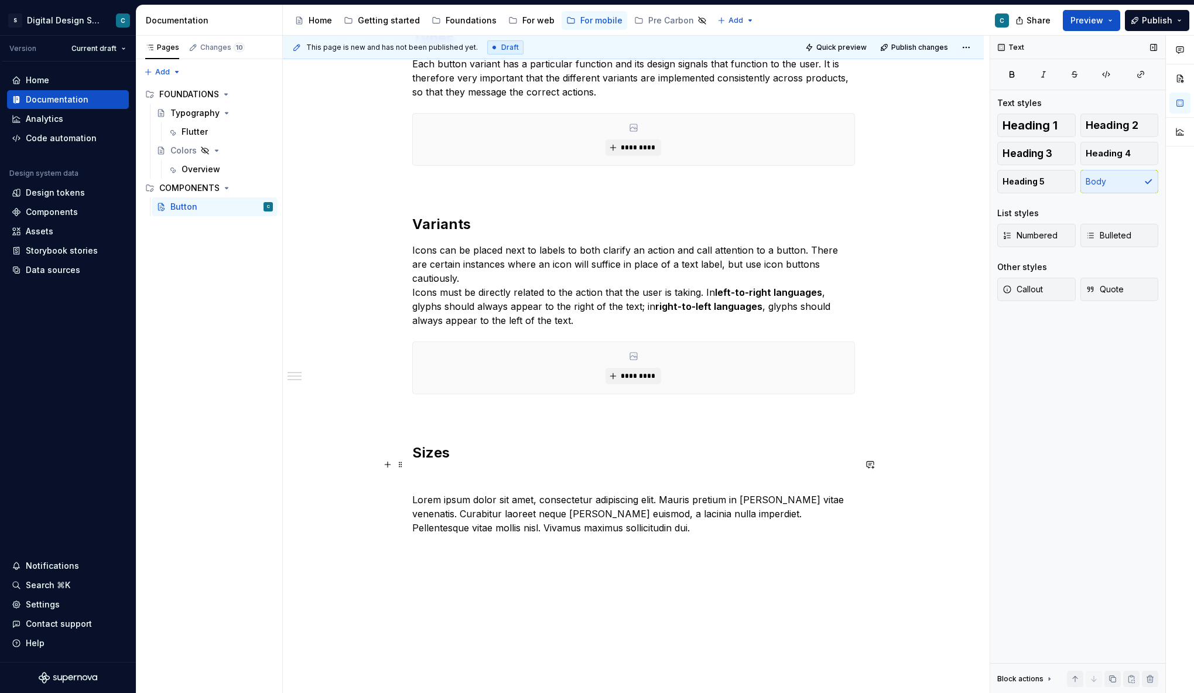
click at [441, 471] on p at bounding box center [633, 478] width 443 height 14
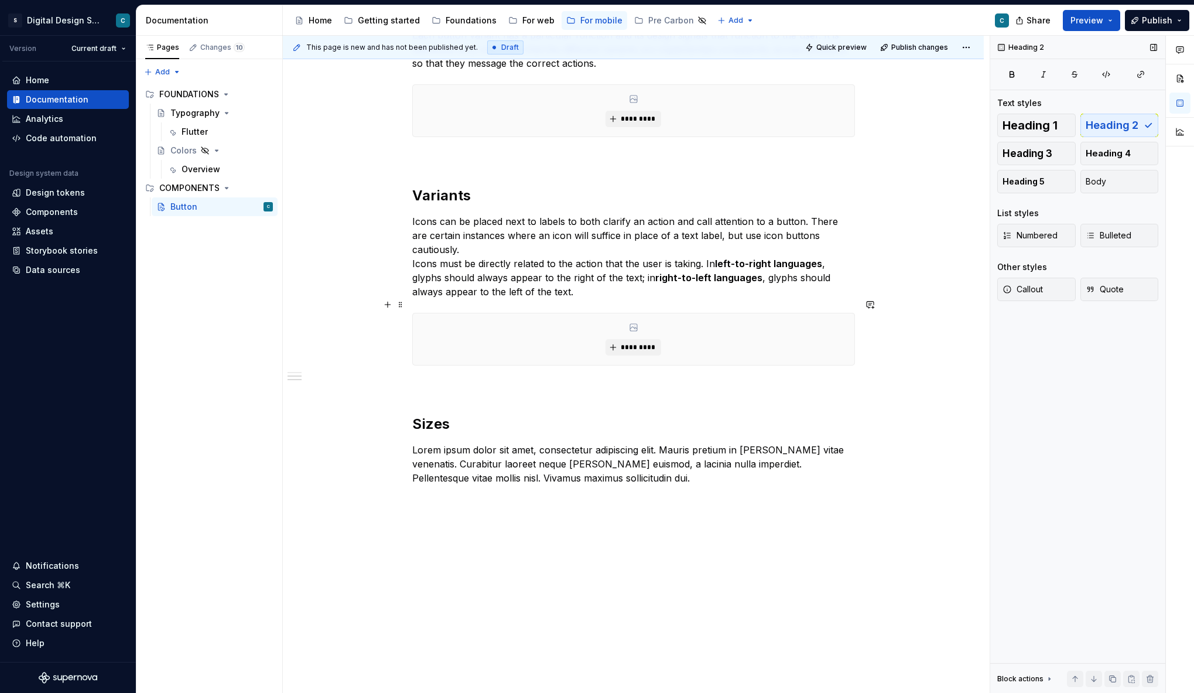
scroll to position [256, 0]
click at [615, 466] on p "Lorem ipsum dolor sit amet, consectetur adipiscing elit. Mauris pretium in [PER…" at bounding box center [633, 464] width 443 height 42
click at [388, 438] on button "button" at bounding box center [387, 436] width 16 height 16
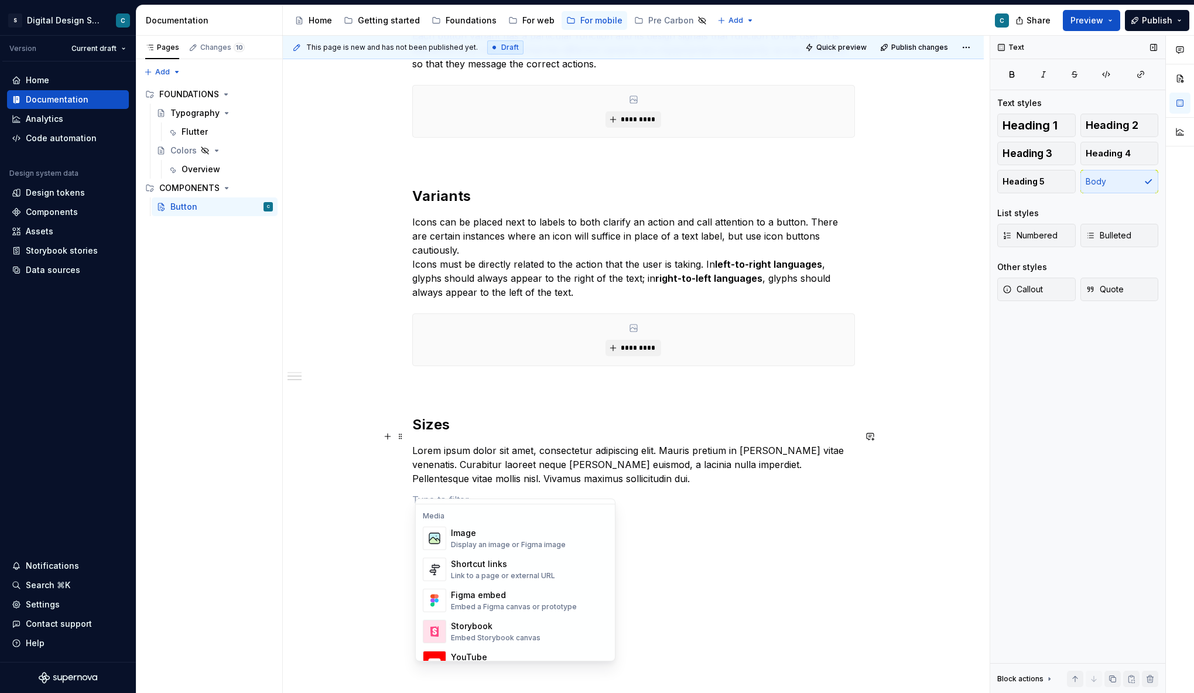
scroll to position [501, 0]
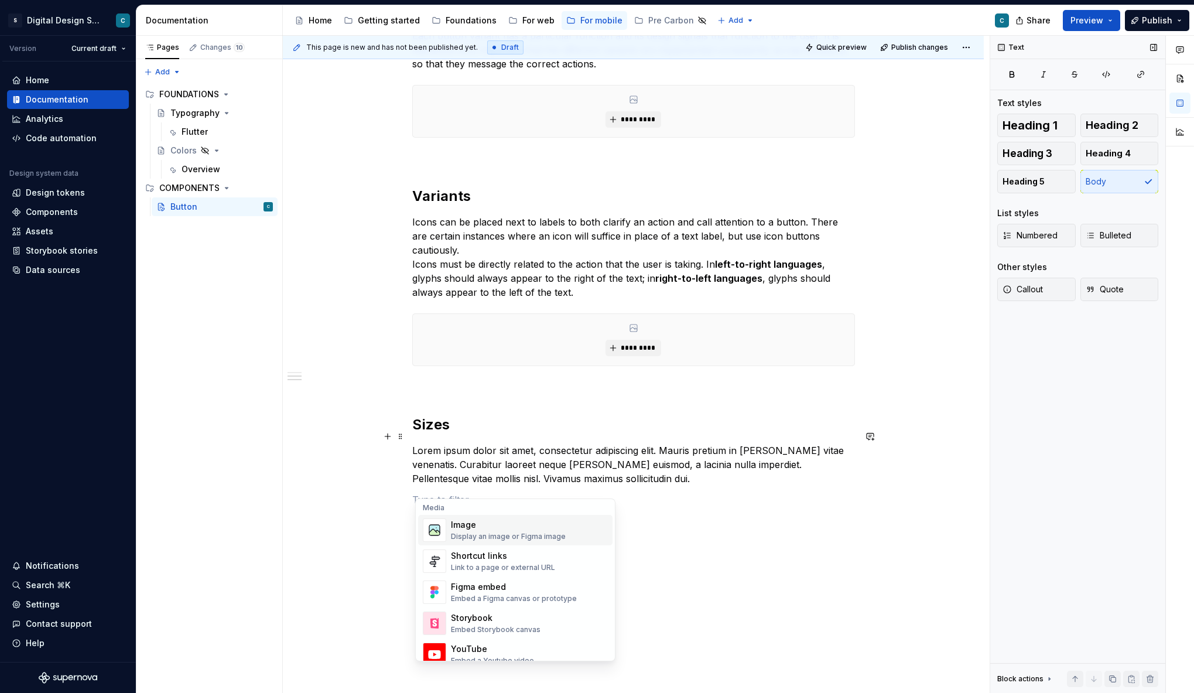
click at [460, 526] on div "Image" at bounding box center [508, 525] width 115 height 12
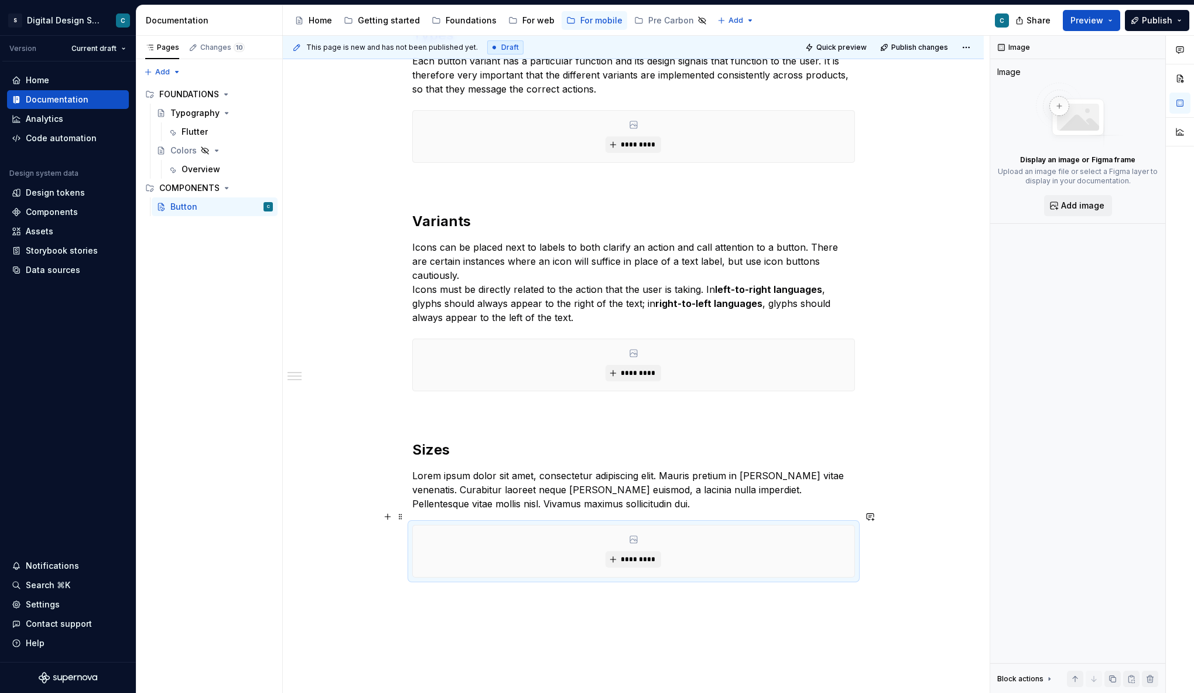
scroll to position [231, 0]
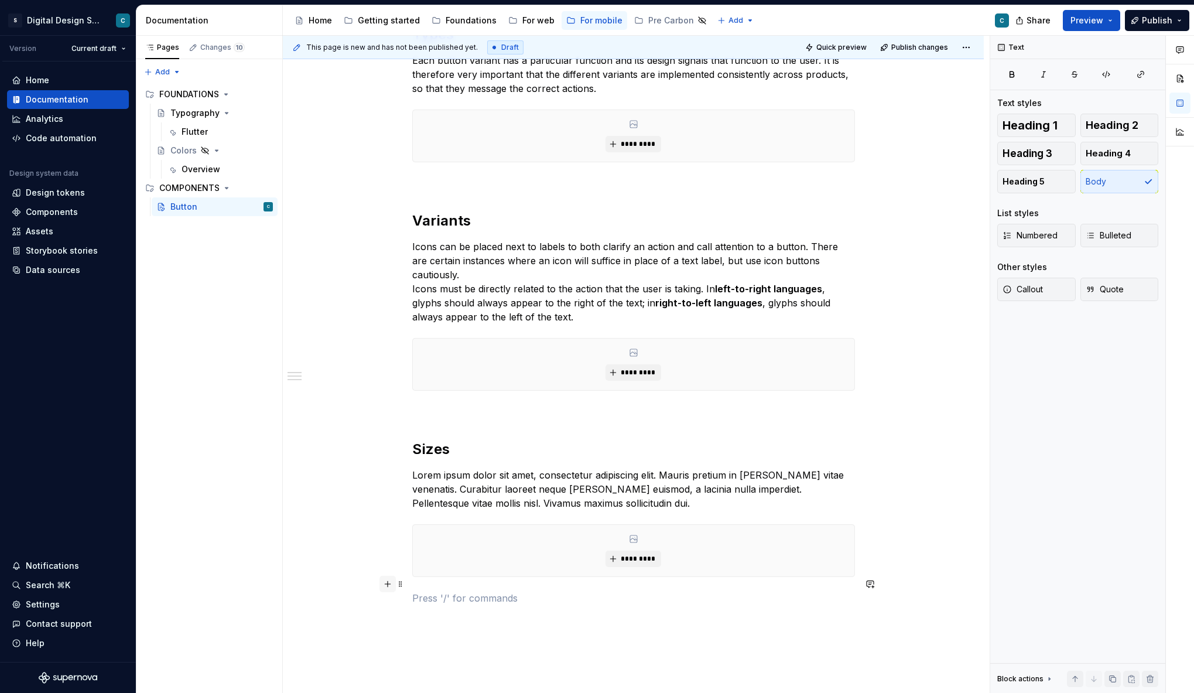
click at [395, 584] on button "button" at bounding box center [387, 583] width 16 height 16
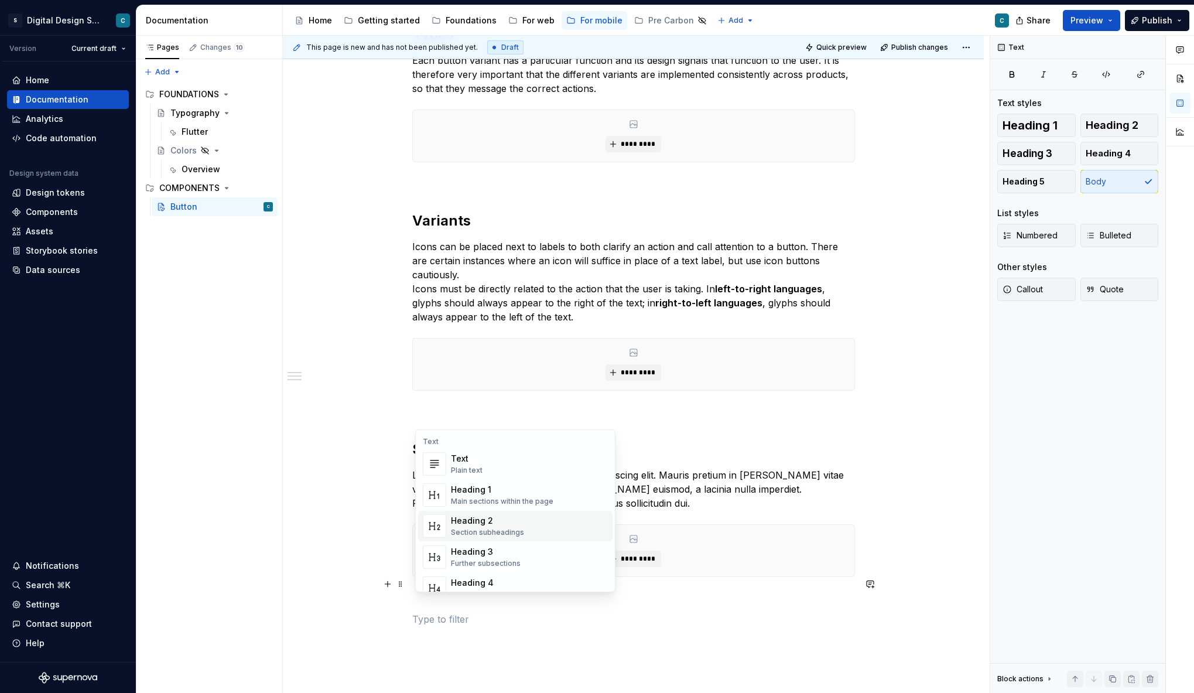
click at [489, 525] on div "Heading 2" at bounding box center [487, 521] width 73 height 12
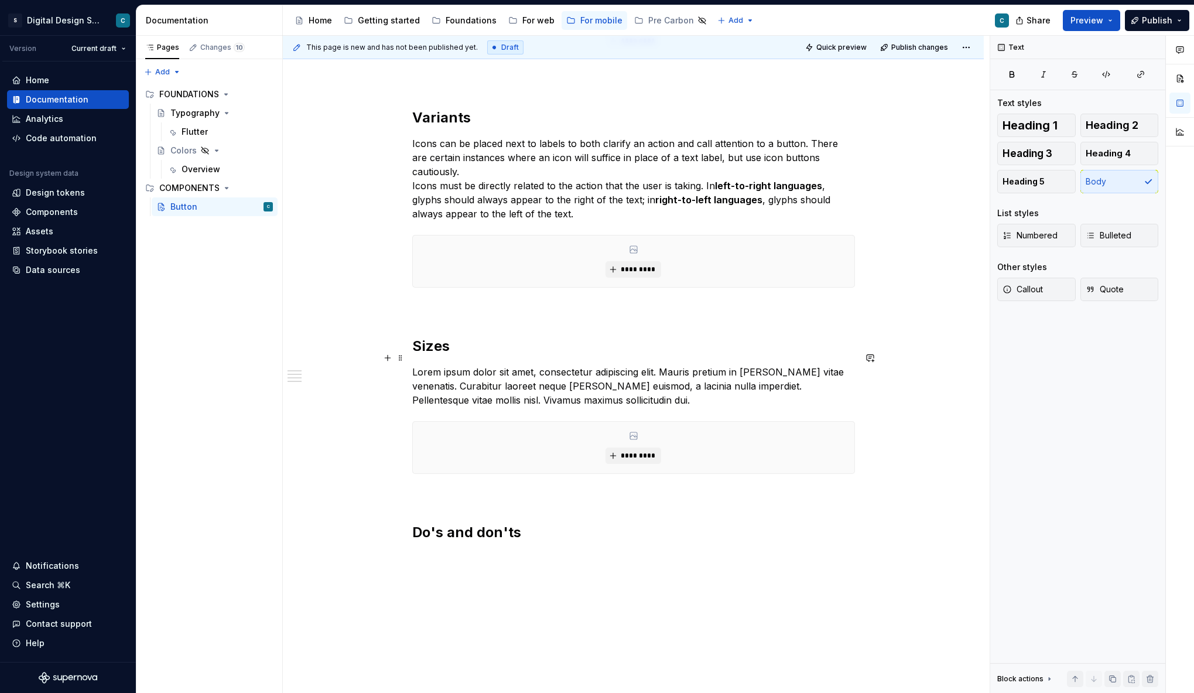
scroll to position [337, 0]
click at [417, 549] on p at bounding box center [633, 563] width 443 height 28
click at [440, 550] on strong "Button labels" at bounding box center [443, 556] width 62 height 12
click at [420, 561] on p "Button labels" at bounding box center [633, 570] width 443 height 42
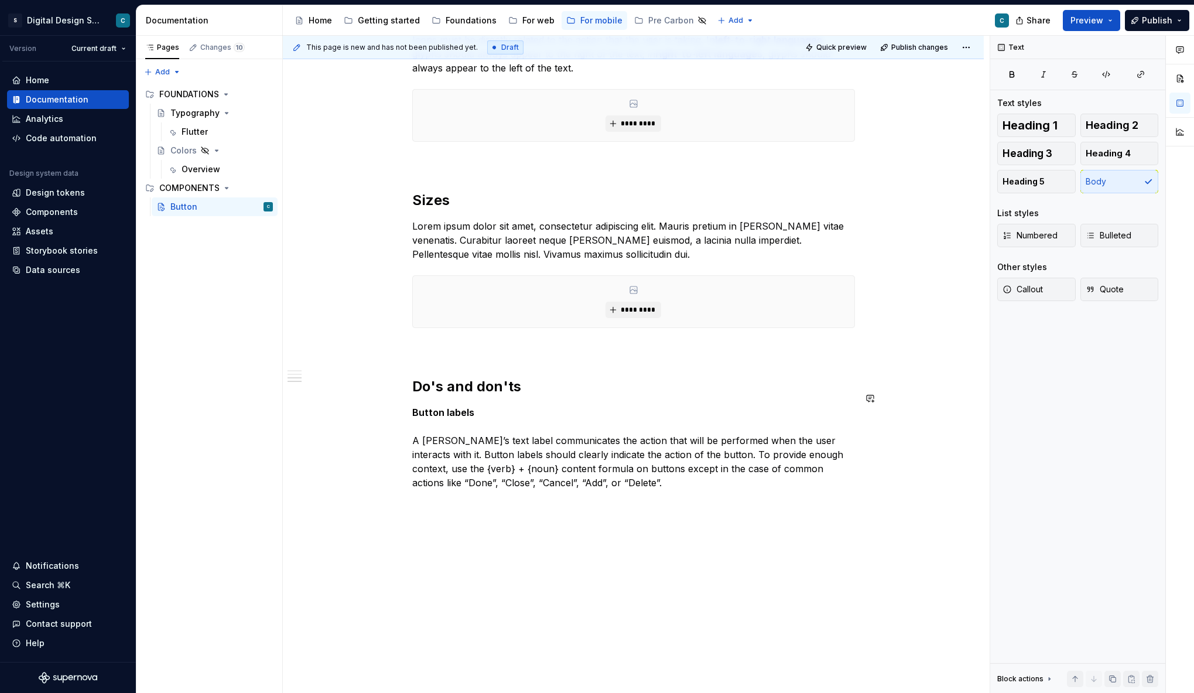
scroll to position [482, 0]
click at [386, 488] on button "button" at bounding box center [387, 487] width 16 height 16
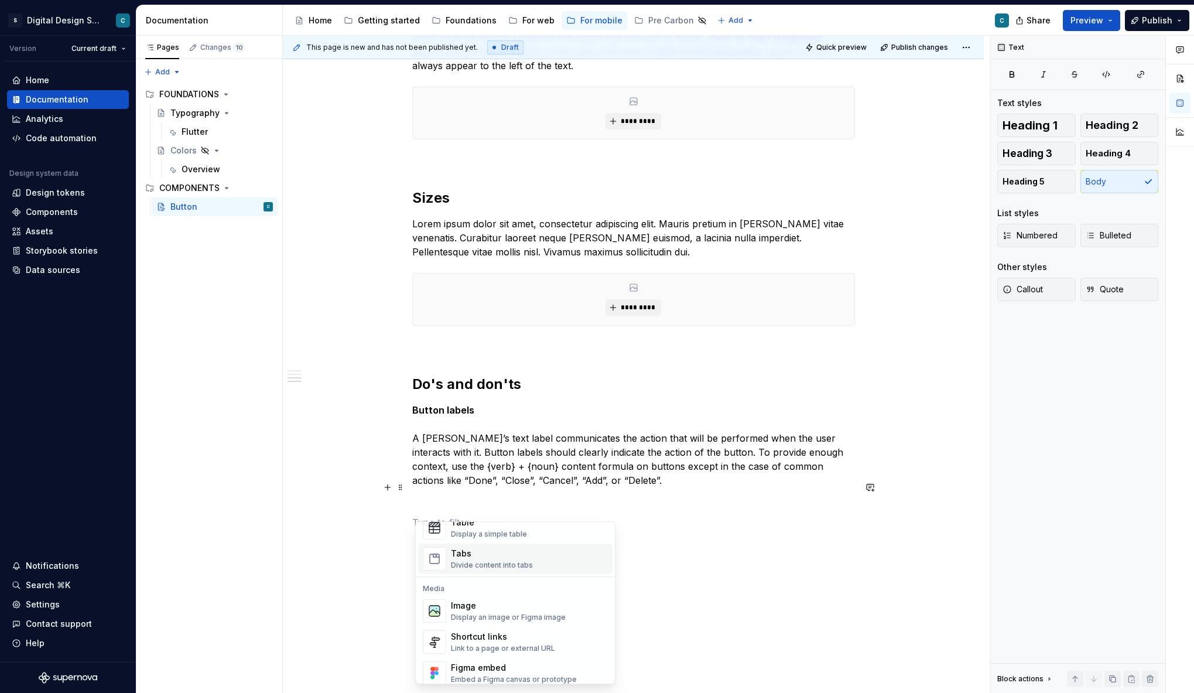
scroll to position [447, 0]
click at [503, 608] on div "Display an image or Figma image" at bounding box center [508, 612] width 115 height 9
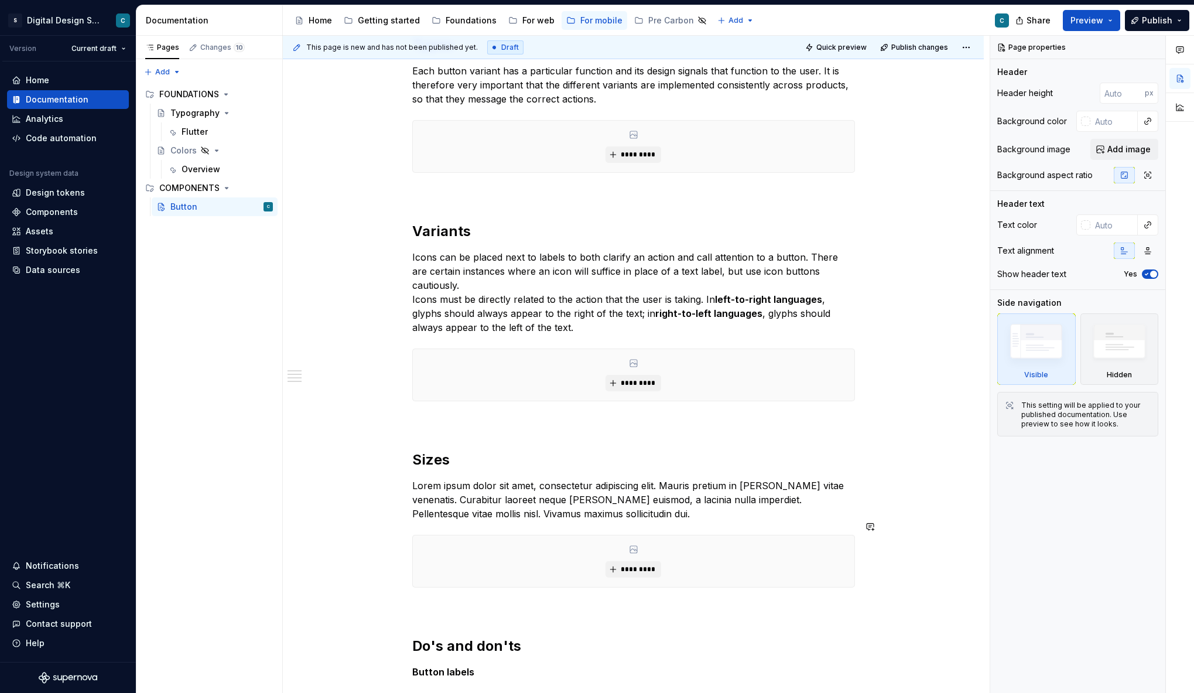
scroll to position [0, 0]
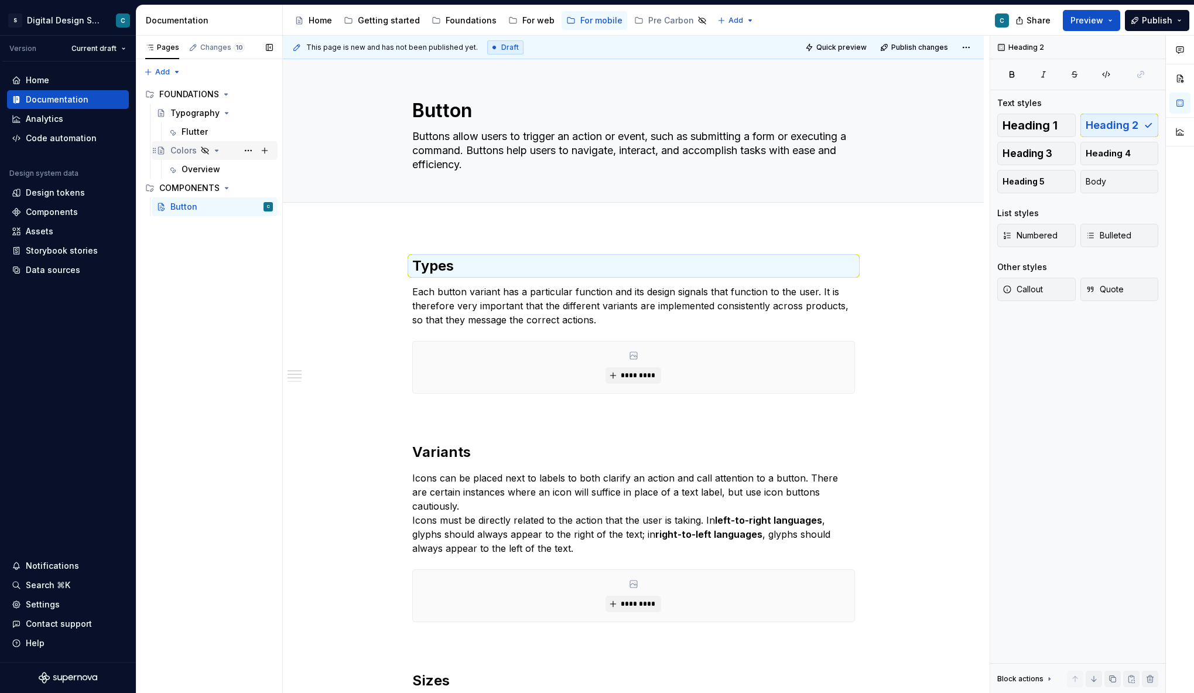
click at [181, 152] on div "Colors" at bounding box center [183, 151] width 26 height 12
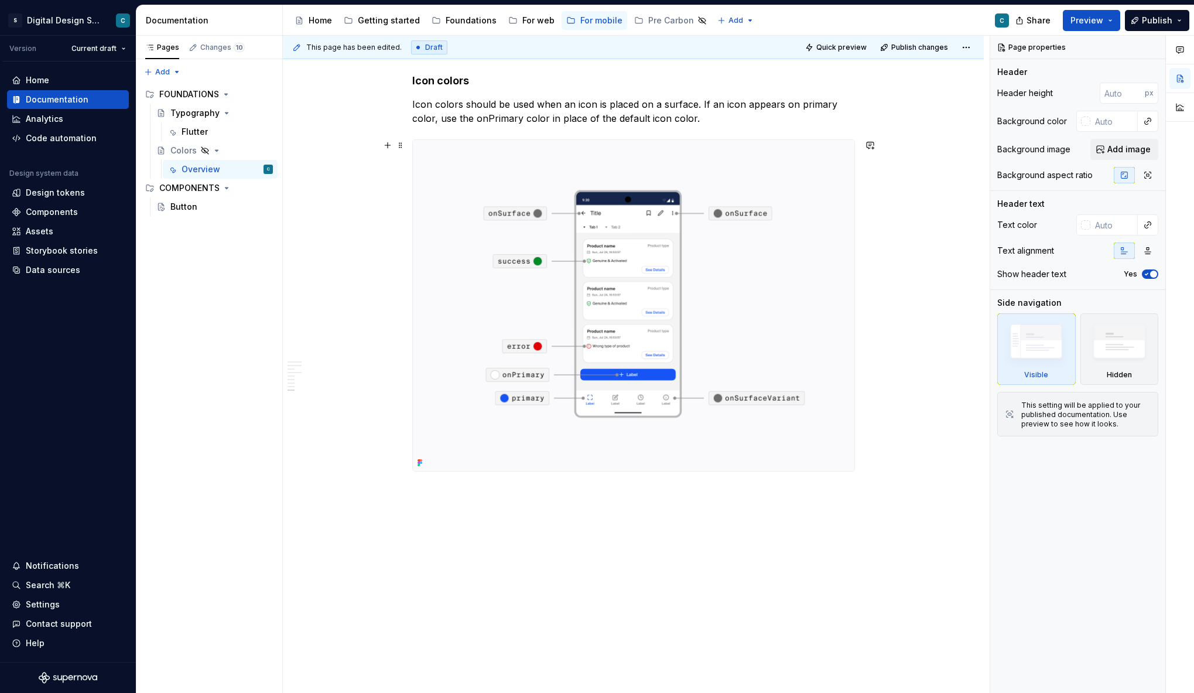
scroll to position [4060, 0]
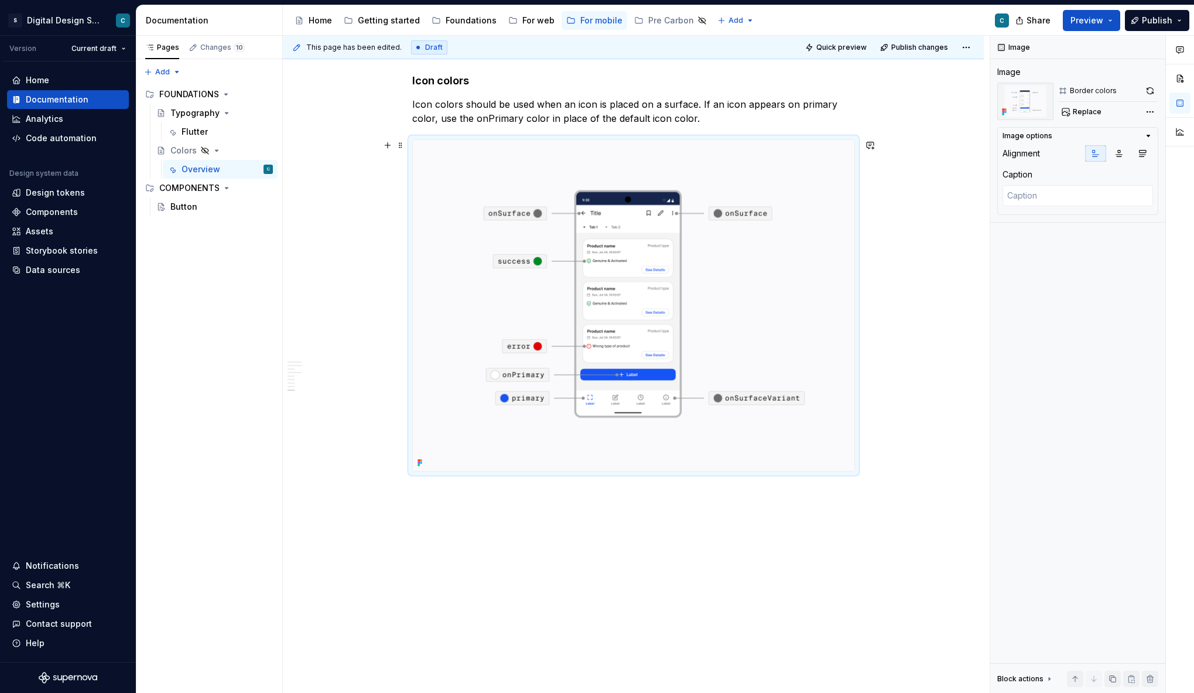
click at [721, 233] on img at bounding box center [633, 305] width 441 height 331
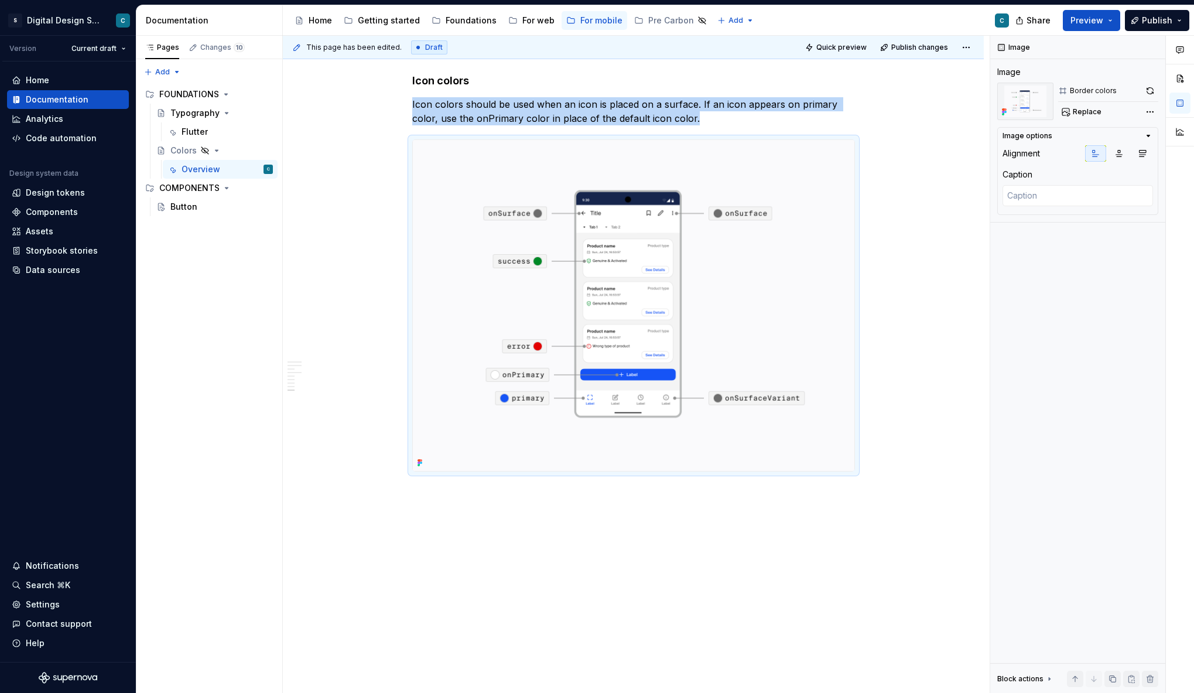
scroll to position [3740, 0]
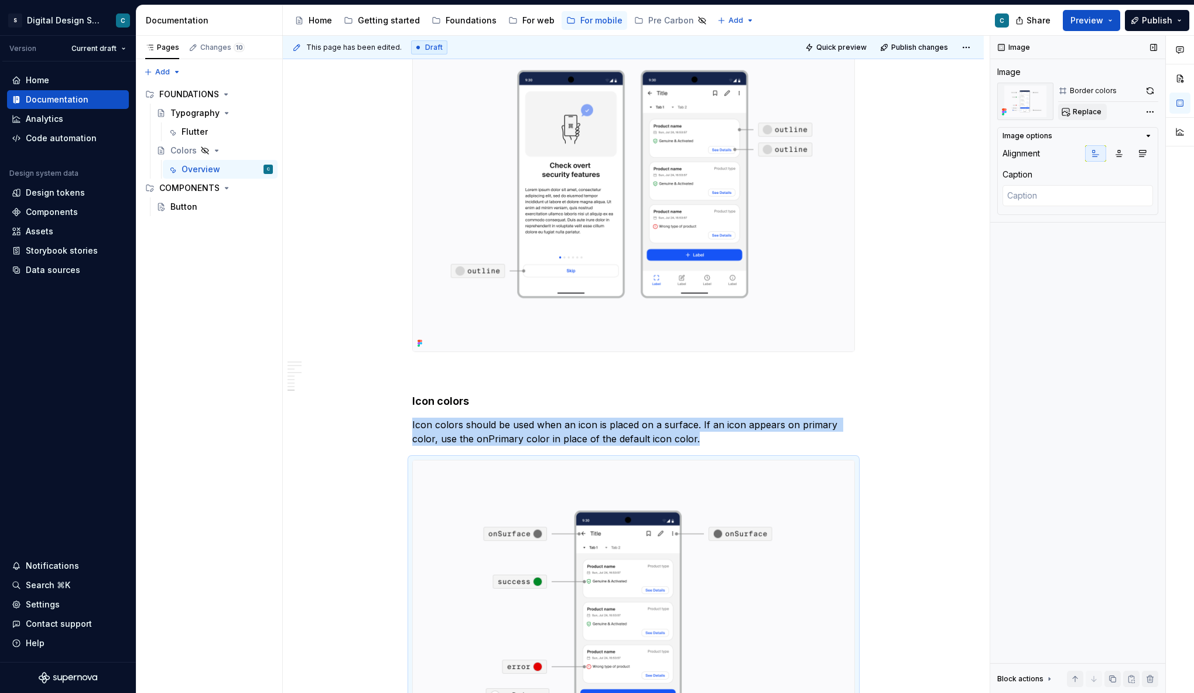
click at [1085, 112] on span "Replace" at bounding box center [1086, 111] width 29 height 9
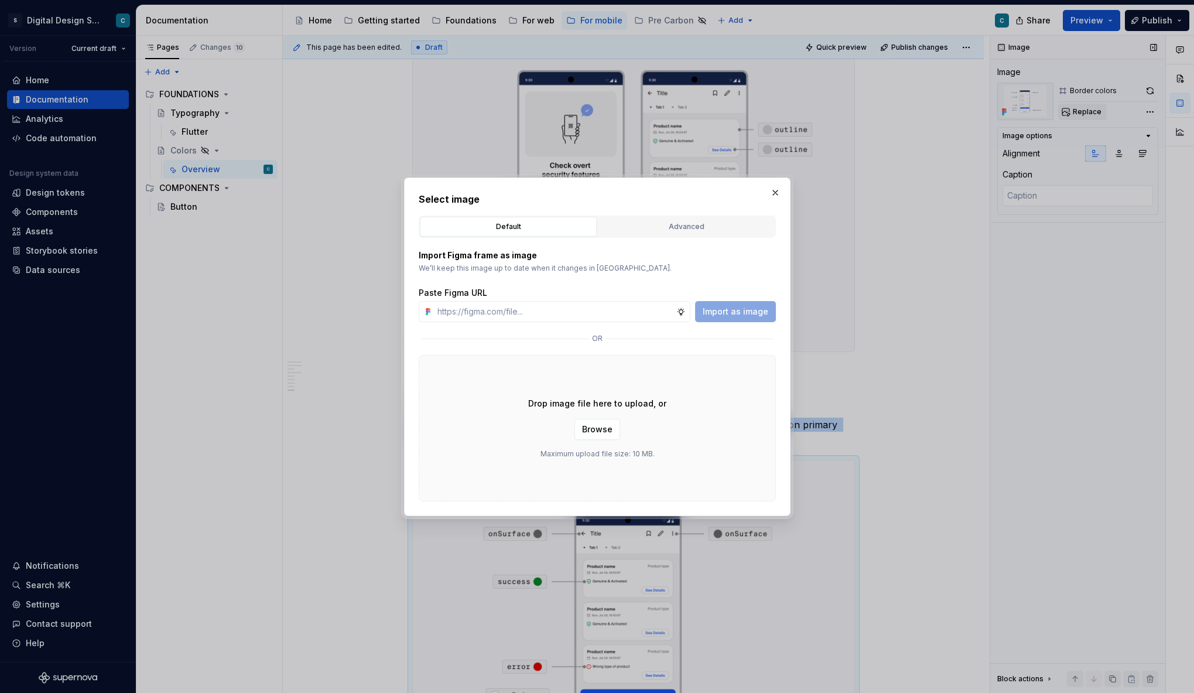
type textarea "*"
type input "[URL][DOMAIN_NAME][PHONE_NUMBER]"
click at [749, 309] on span "Import as image" at bounding box center [735, 312] width 66 height 12
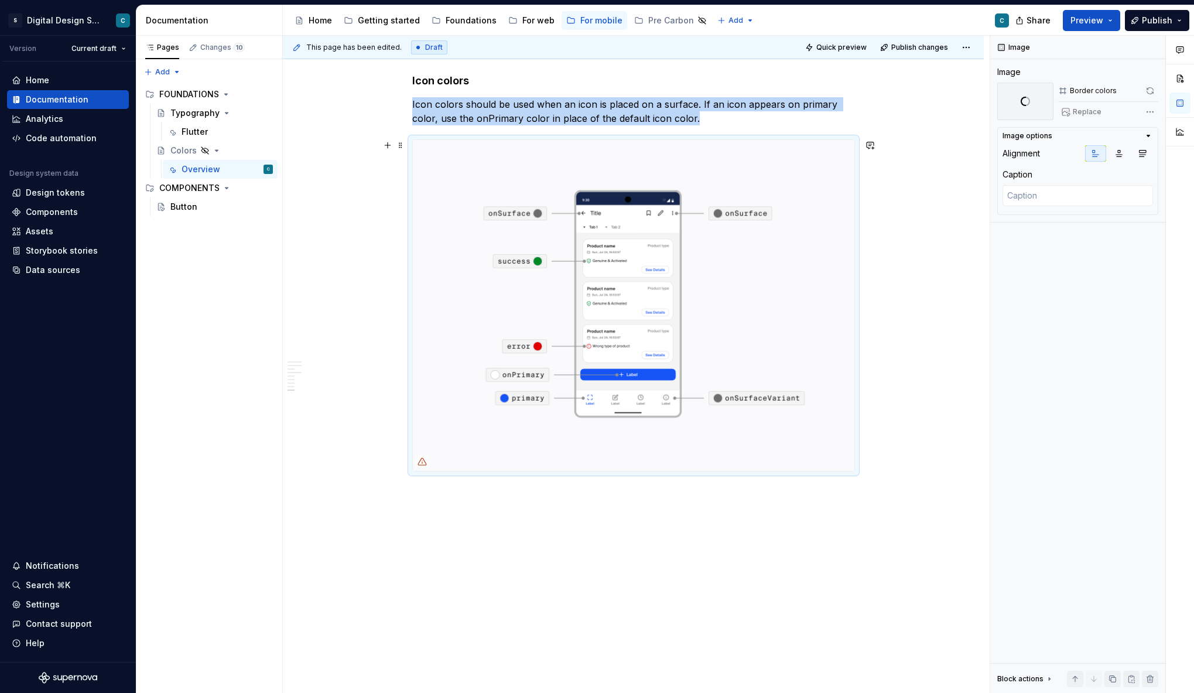
scroll to position [4060, 0]
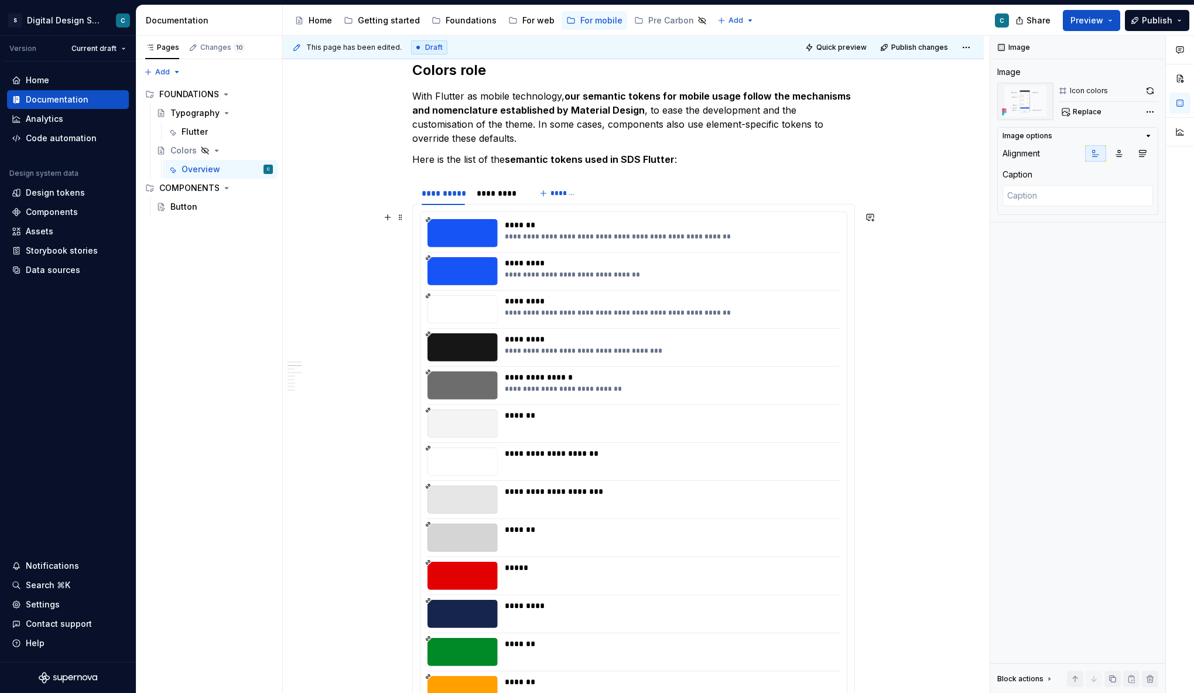
scroll to position [1267, 0]
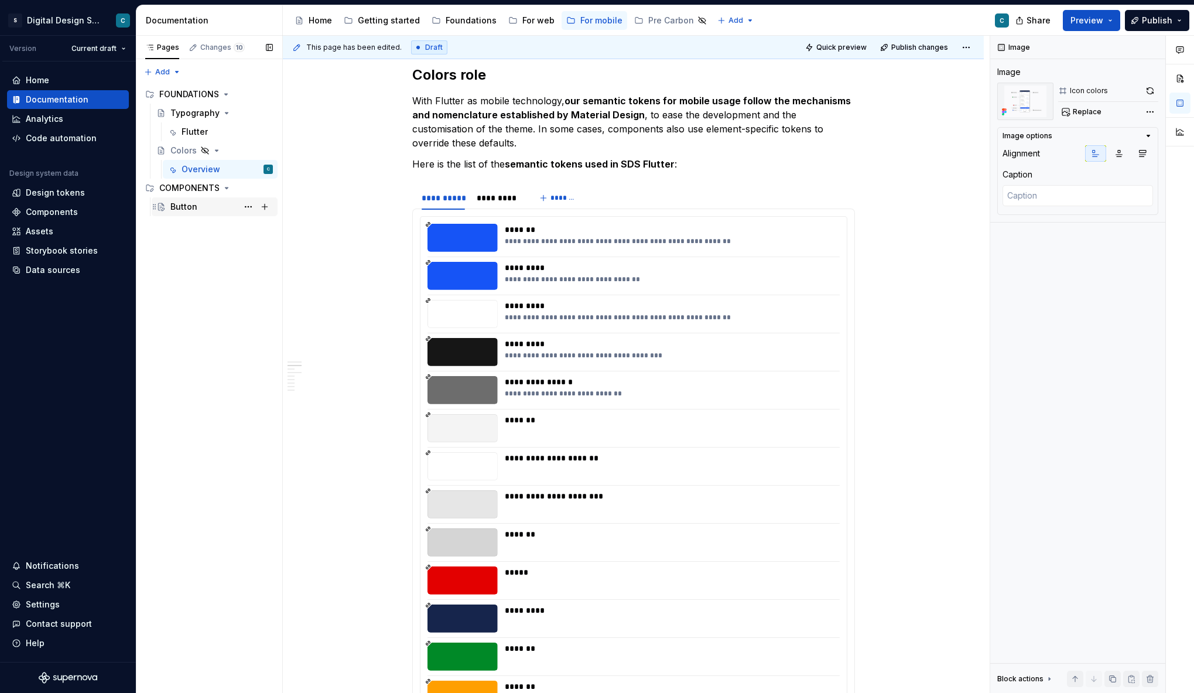
click at [187, 208] on div "Button" at bounding box center [183, 207] width 27 height 12
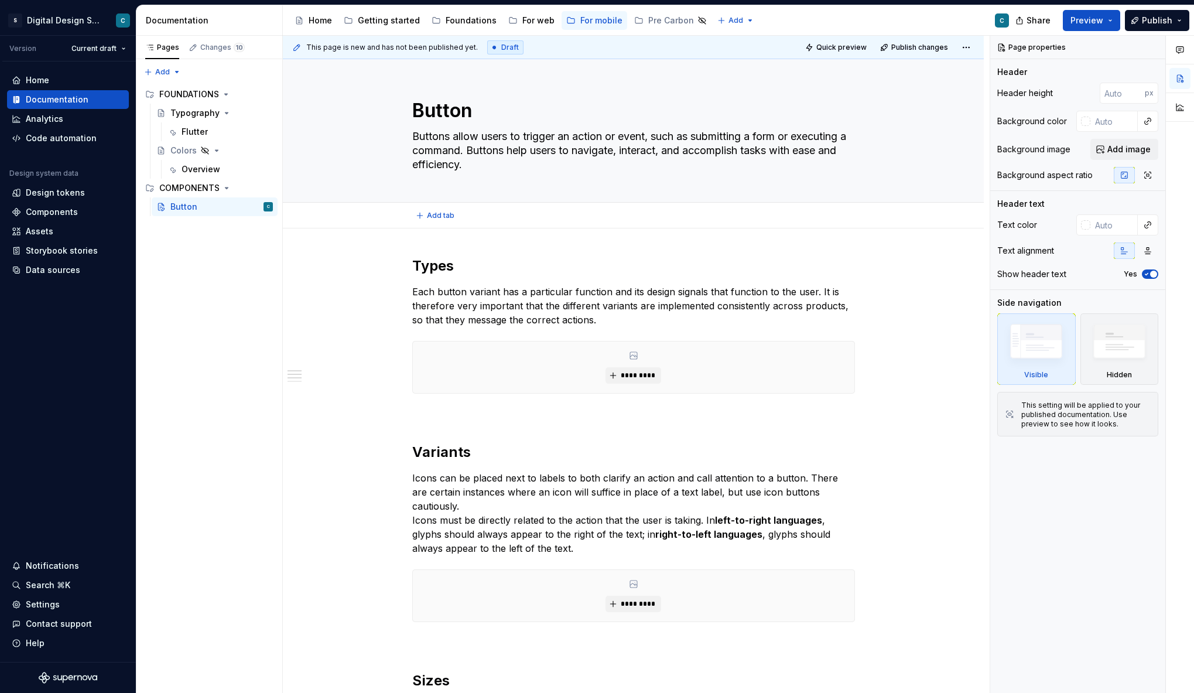
type textarea "*"
